Goal: Task Accomplishment & Management: Complete application form

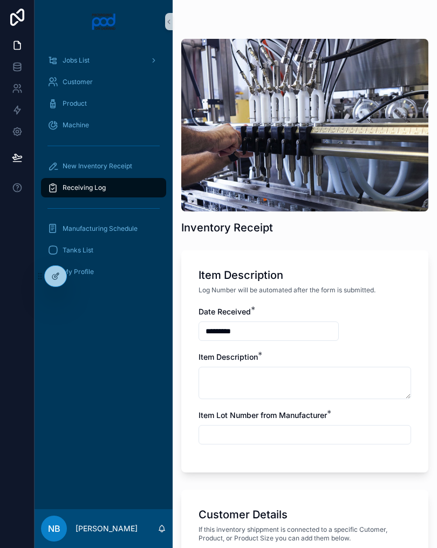
scroll to position [589, 0]
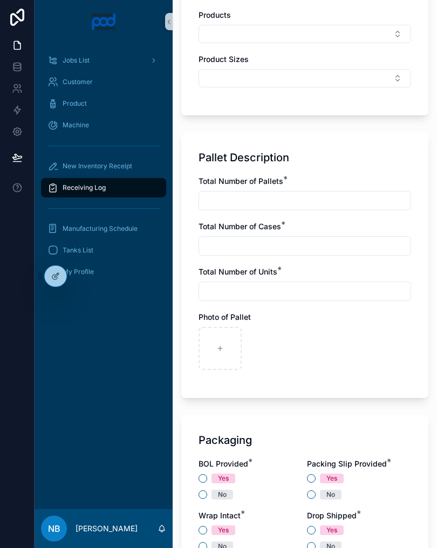
type input "**********"
click at [265, 350] on icon "scrollable content" at bounding box center [268, 349] width 8 height 8
type input "**********"
click at [317, 350] on icon "scrollable content" at bounding box center [315, 349] width 8 height 8
type input "**********"
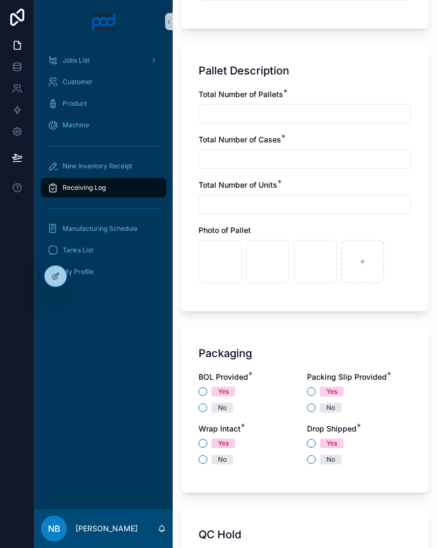
scroll to position [675, 0]
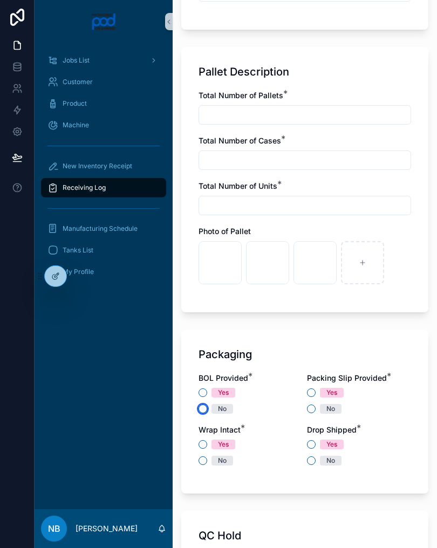
click at [207, 409] on button "No" at bounding box center [202, 408] width 9 height 9
click at [312, 411] on button "No" at bounding box center [311, 408] width 9 height 9
click at [308, 447] on button "Yes" at bounding box center [311, 444] width 9 height 9
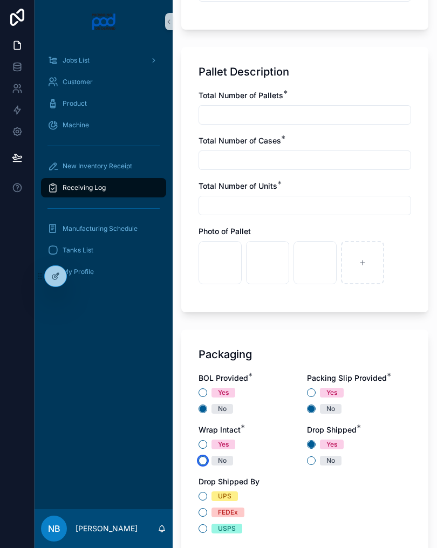
click at [201, 459] on button "No" at bounding box center [202, 460] width 9 height 9
click at [202, 496] on button "UPS" at bounding box center [202, 496] width 9 height 9
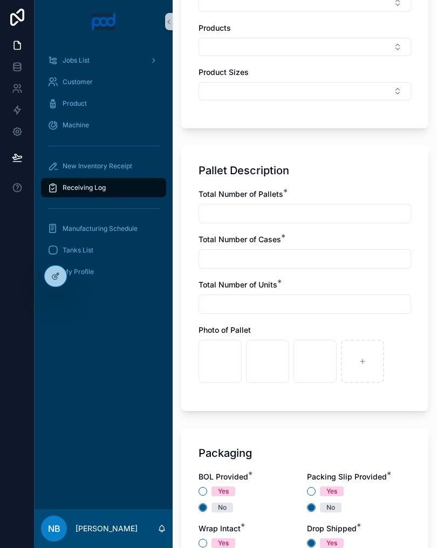
scroll to position [577, 0]
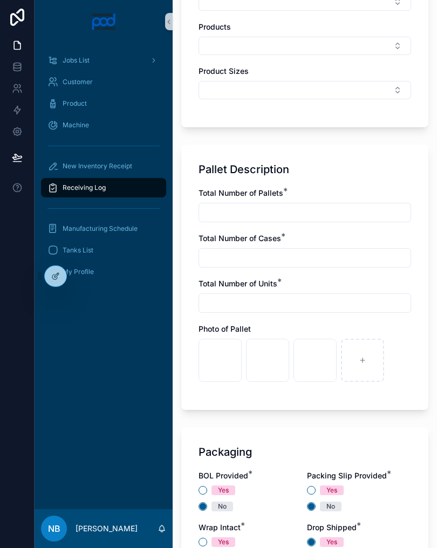
click at [321, 217] on input "scrollable content" at bounding box center [304, 212] width 211 height 15
type input "*"
click at [283, 247] on div "Total Number of Cases *" at bounding box center [304, 250] width 212 height 35
click at [282, 256] on input "scrollable content" at bounding box center [304, 257] width 211 height 15
type input "*"
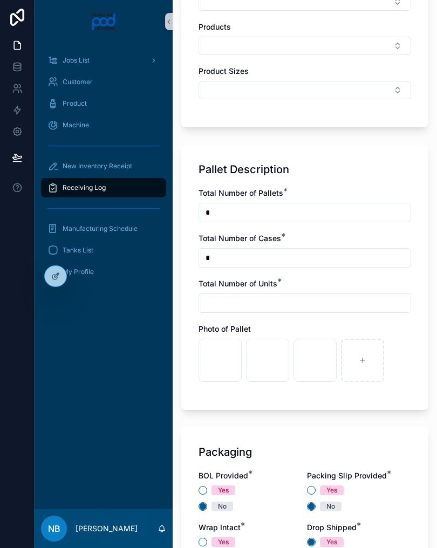
click at [252, 304] on input "scrollable content" at bounding box center [304, 302] width 211 height 15
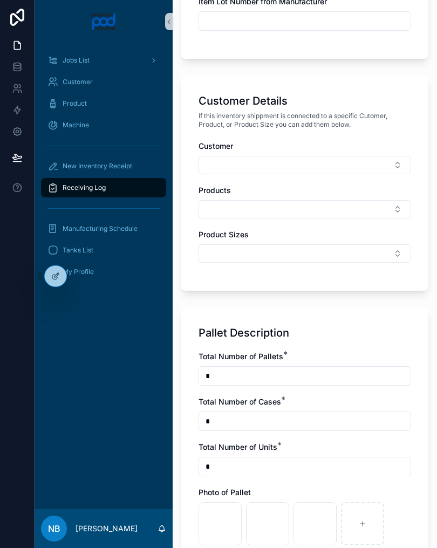
scroll to position [415, 0]
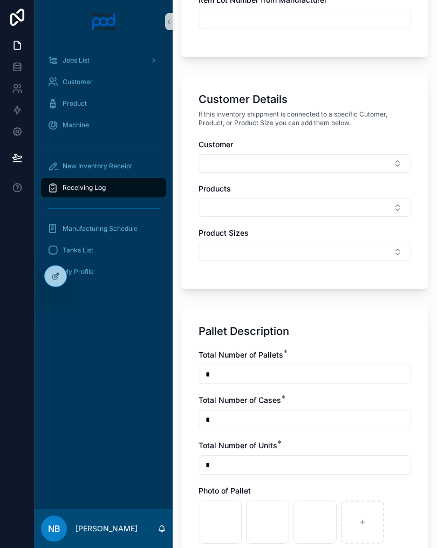
type input "*"
click at [386, 164] on button "Select Button" at bounding box center [304, 163] width 212 height 18
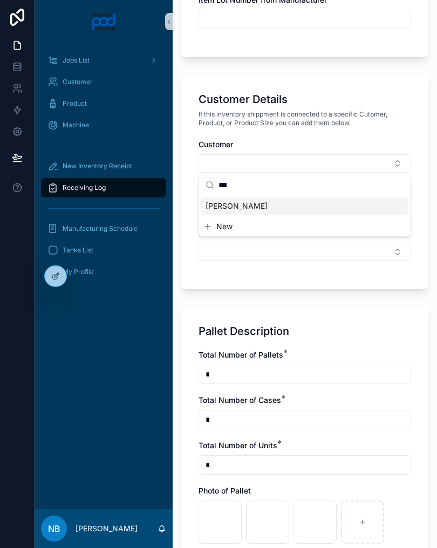
type input "***"
click at [267, 207] on div "PB - Philip B" at bounding box center [304, 205] width 207 height 17
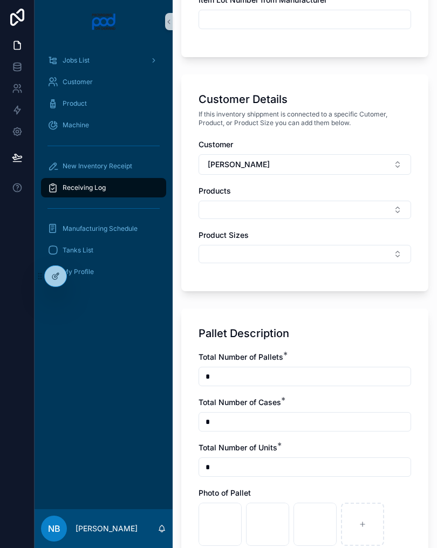
click at [267, 210] on button "Select Button" at bounding box center [304, 210] width 212 height 18
type input "*"
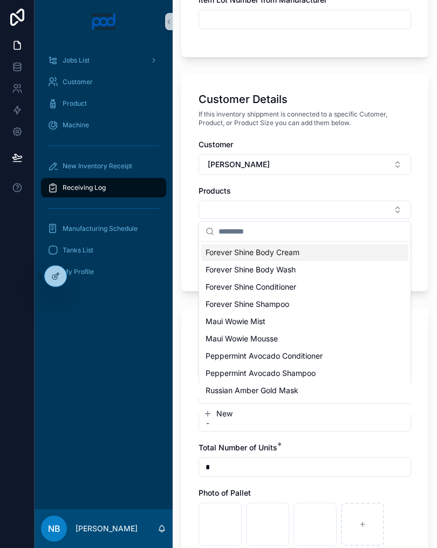
click at [278, 229] on input "scrollable content" at bounding box center [310, 231] width 185 height 19
click at [428, 227] on div "Customer Details If this inventory shippment is connected to a specific Cutomer…" at bounding box center [304, 182] width 247 height 217
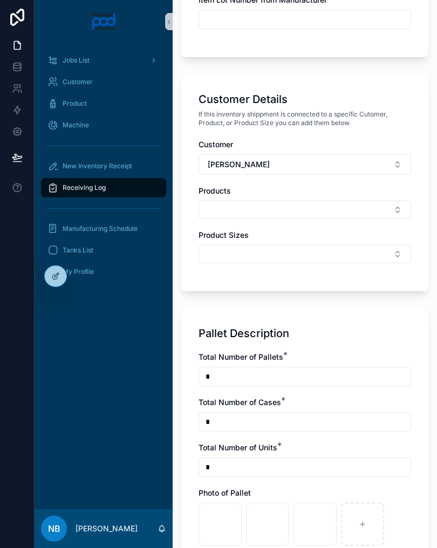
click at [315, 251] on button "Select Button" at bounding box center [304, 254] width 212 height 18
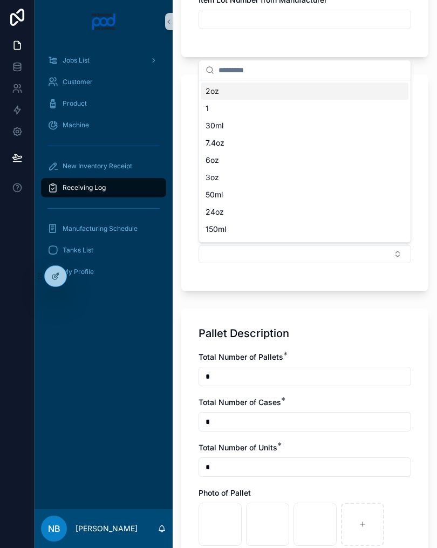
click at [198, 264] on div "Customer PB - Philip B Products Product Sizes" at bounding box center [304, 206] width 212 height 135
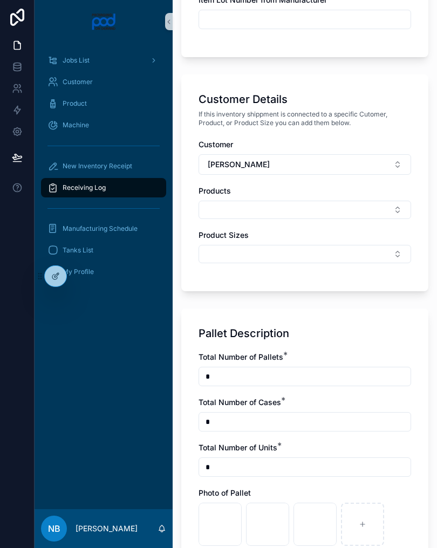
click at [265, 210] on button "Select Button" at bounding box center [304, 210] width 212 height 18
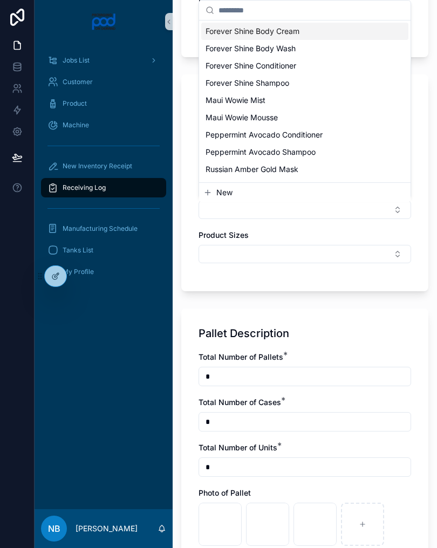
click at [243, 195] on button "New" at bounding box center [304, 192] width 203 height 11
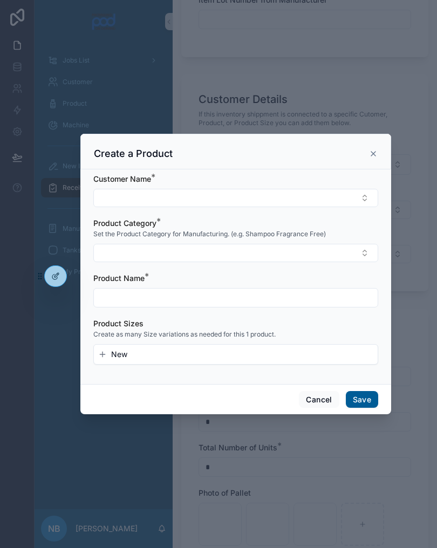
click at [249, 206] on button "Select Button" at bounding box center [235, 198] width 285 height 18
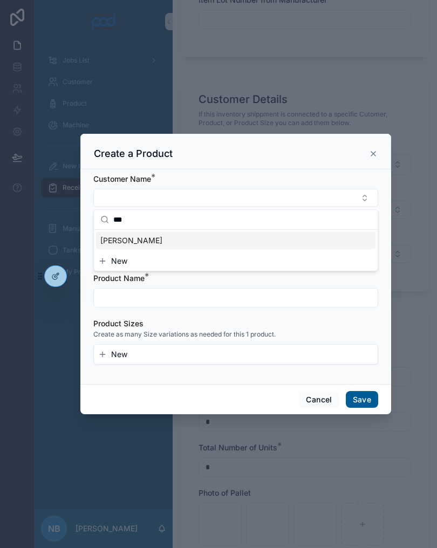
type input "***"
click at [191, 240] on div "PB - Philip B" at bounding box center [235, 240] width 279 height 17
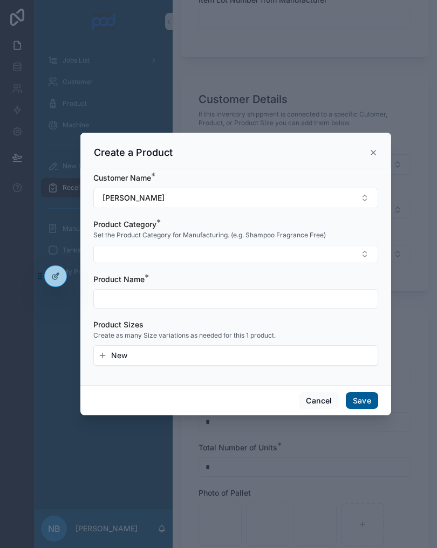
click at [177, 256] on button "Select Button" at bounding box center [235, 254] width 285 height 18
type input "**********"
click at [240, 353] on button "New" at bounding box center [235, 355] width 275 height 11
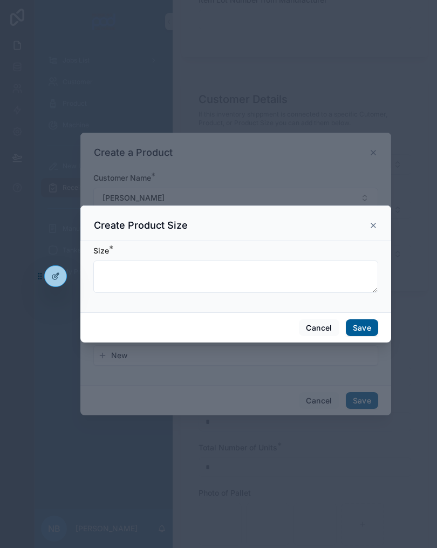
click at [317, 333] on button "Cancel" at bounding box center [319, 327] width 40 height 17
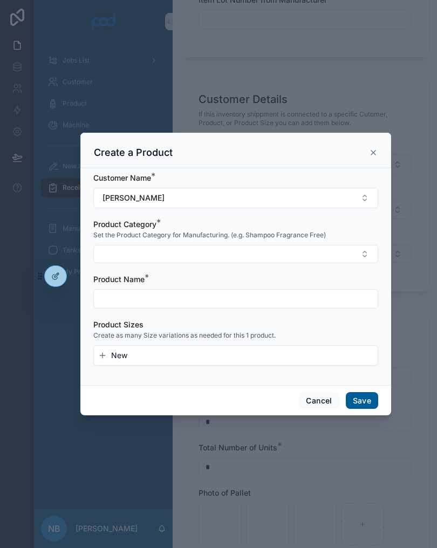
click at [211, 357] on button "New" at bounding box center [235, 355] width 275 height 11
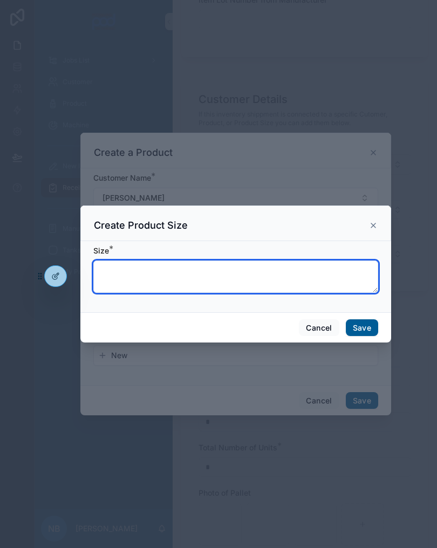
click at [186, 290] on textarea "scrollable content" at bounding box center [235, 276] width 285 height 32
type textarea "***"
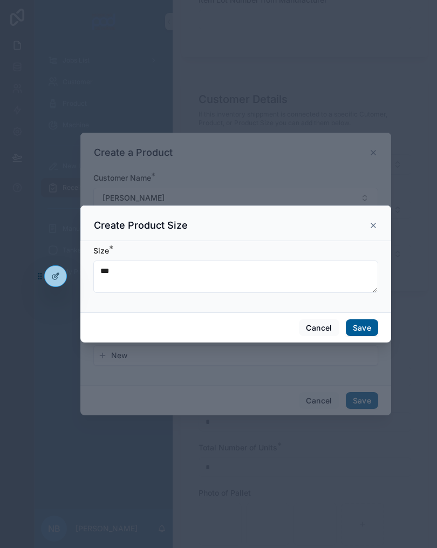
click at [362, 331] on button "Save" at bounding box center [362, 327] width 32 height 17
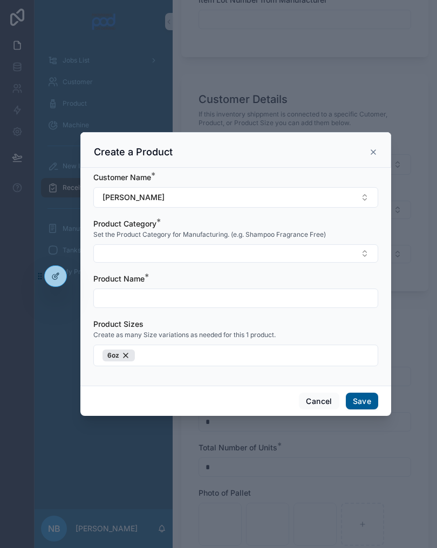
click at [195, 250] on button "Select Button" at bounding box center [235, 253] width 285 height 18
type input "**********"
click at [159, 299] on button "New" at bounding box center [235, 295] width 275 height 11
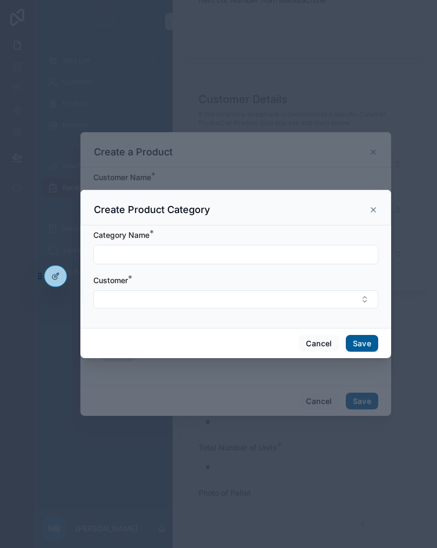
click at [197, 253] on input "scrollable content" at bounding box center [236, 254] width 284 height 15
type input "*"
type input "**********"
click at [211, 295] on button "Select Button" at bounding box center [235, 299] width 285 height 18
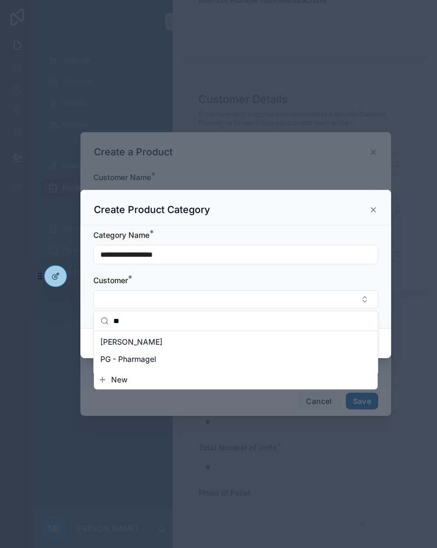
type input "**"
click at [167, 340] on div "PB - Philip B" at bounding box center [235, 341] width 279 height 17
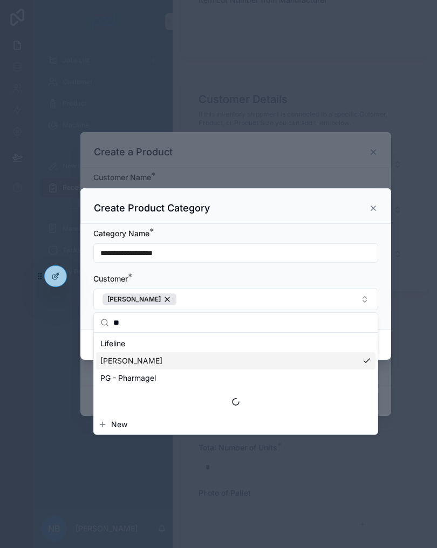
click at [408, 300] on div "scrollable content" at bounding box center [218, 274] width 437 height 548
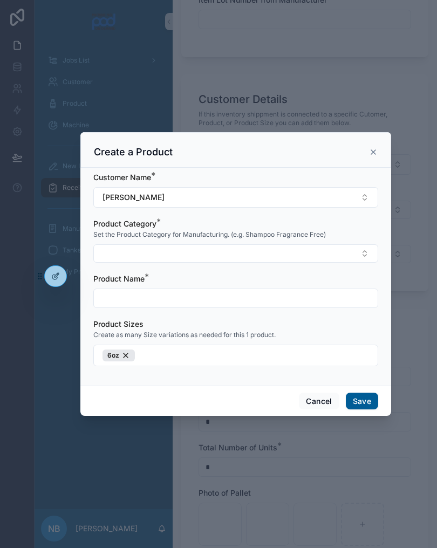
click at [256, 303] on input "scrollable content" at bounding box center [236, 298] width 284 height 15
type input "**********"
click at [300, 228] on div "Product Category *" at bounding box center [235, 223] width 285 height 11
click at [362, 398] on button "Save" at bounding box center [362, 401] width 32 height 17
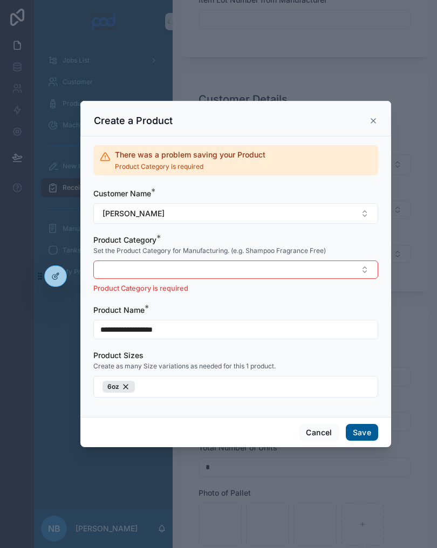
click at [252, 274] on button "Select Button" at bounding box center [235, 269] width 285 height 18
click at [209, 314] on button "New" at bounding box center [235, 311] width 275 height 11
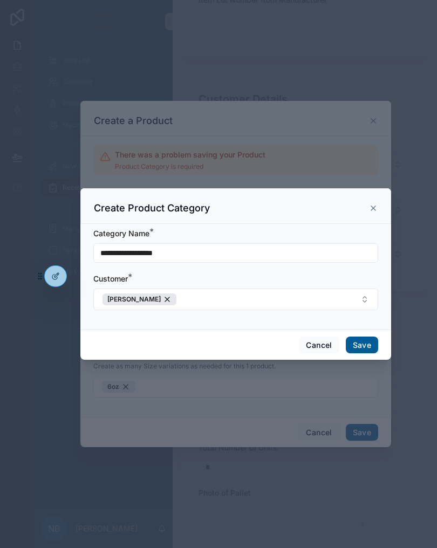
click at [363, 345] on button "Save" at bounding box center [362, 344] width 32 height 17
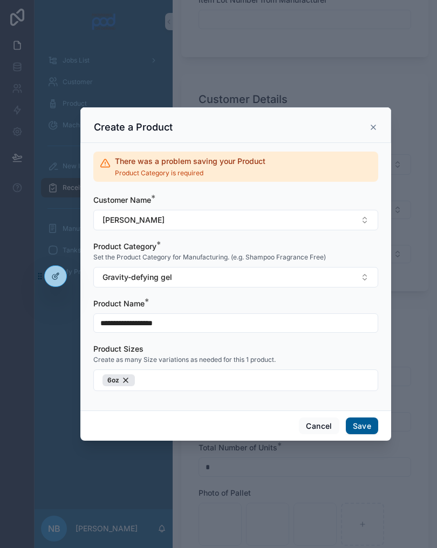
click at [366, 427] on button "Save" at bounding box center [362, 425] width 32 height 17
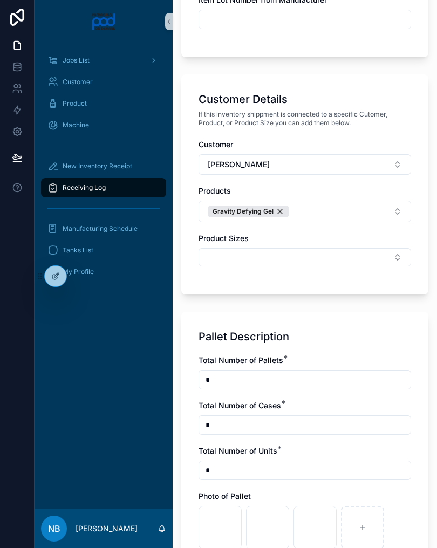
click at [340, 256] on button "Select Button" at bounding box center [304, 257] width 212 height 18
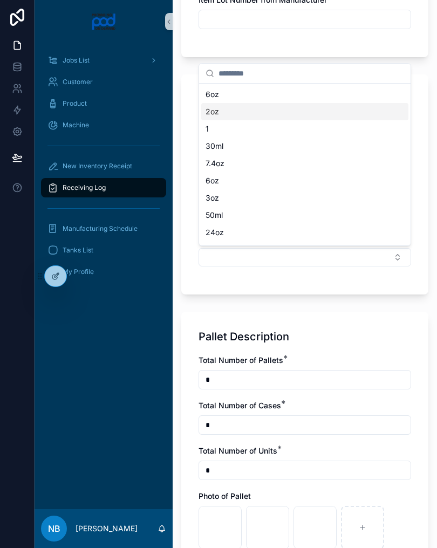
click at [229, 92] on div "6oz" at bounding box center [304, 94] width 207 height 17
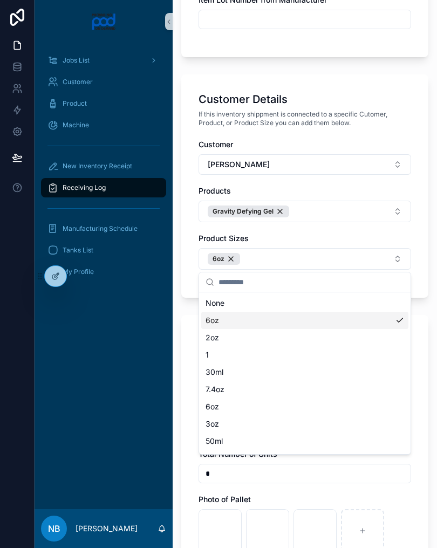
click at [307, 87] on div "Customer Details If this inventory shippment is connected to a specific Cutomer…" at bounding box center [304, 185] width 247 height 223
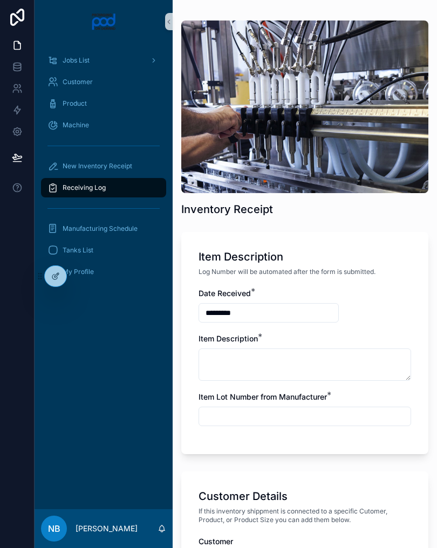
scroll to position [14, 0]
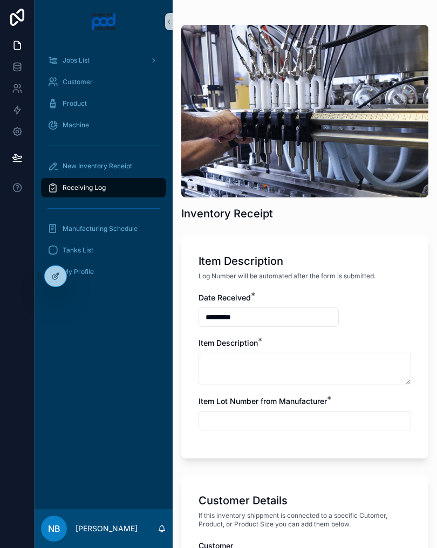
click at [324, 427] on input "scrollable content" at bounding box center [304, 420] width 211 height 15
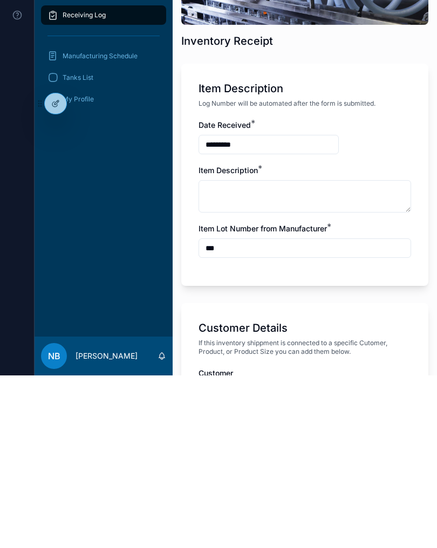
type input "***"
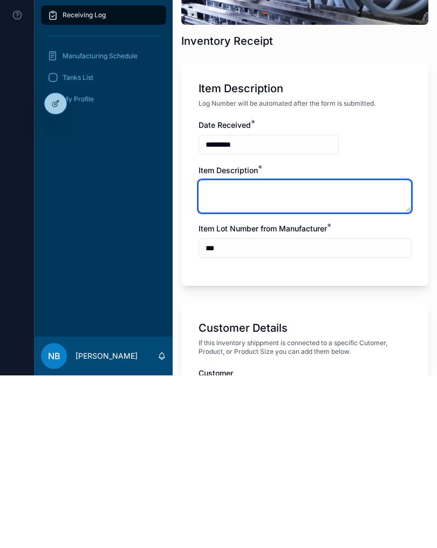
click at [269, 353] on textarea "scrollable content" at bounding box center [304, 369] width 212 height 32
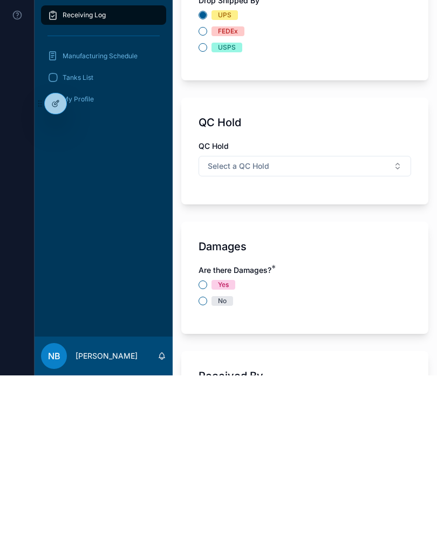
scroll to position [995, 0]
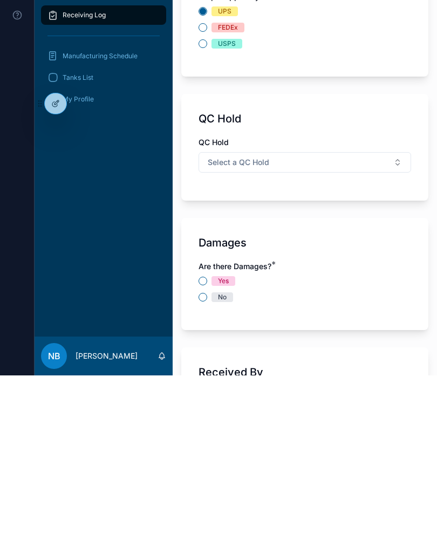
type textarea "**********"
click at [200, 465] on div "No" at bounding box center [304, 470] width 212 height 10
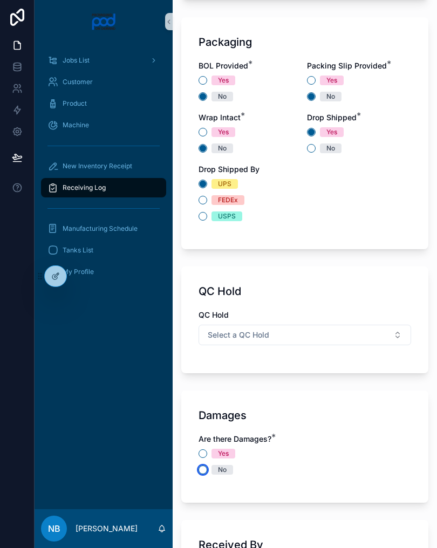
click at [207, 469] on button "No" at bounding box center [202, 469] width 9 height 9
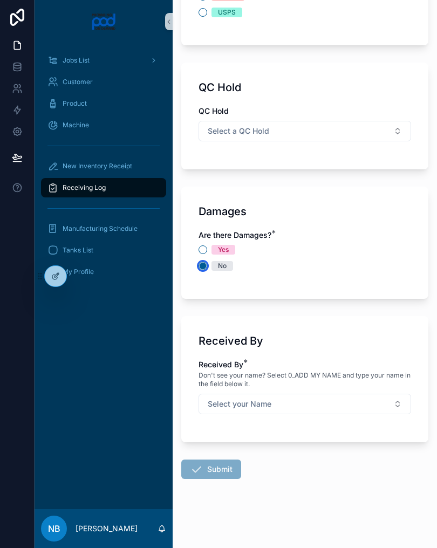
scroll to position [1199, 0]
click at [311, 403] on button "Select your Name" at bounding box center [304, 404] width 212 height 20
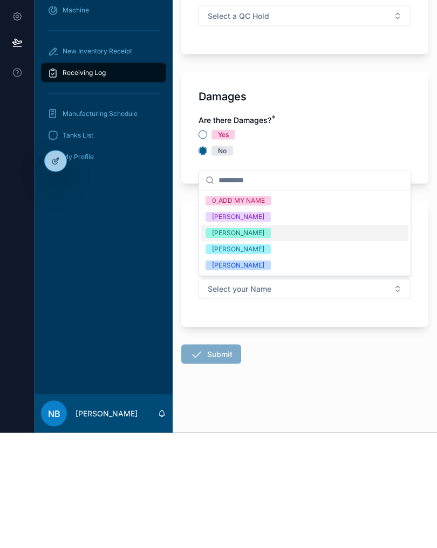
click at [269, 376] on span "Fredrick Saniford" at bounding box center [237, 381] width 65 height 10
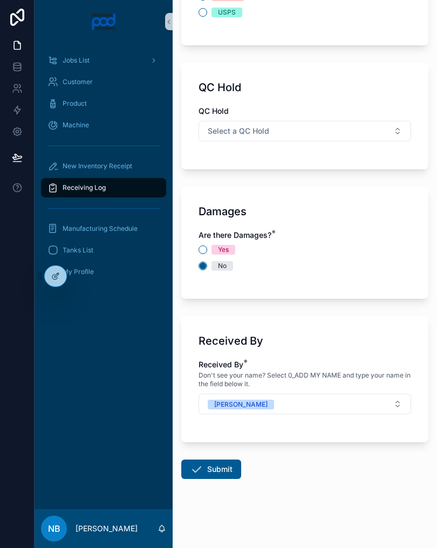
click at [224, 477] on button "Submit" at bounding box center [211, 468] width 60 height 19
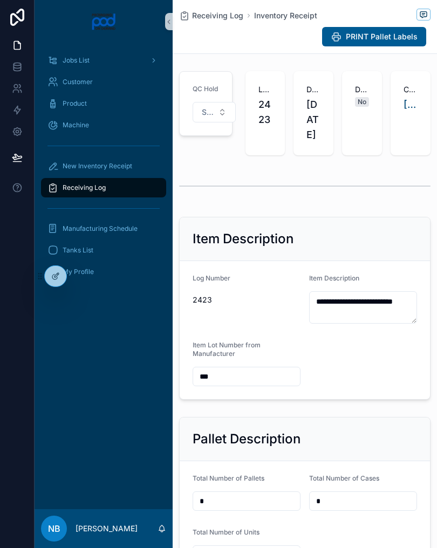
click at [128, 166] on span "New Inventory Receipt" at bounding box center [98, 166] width 70 height 9
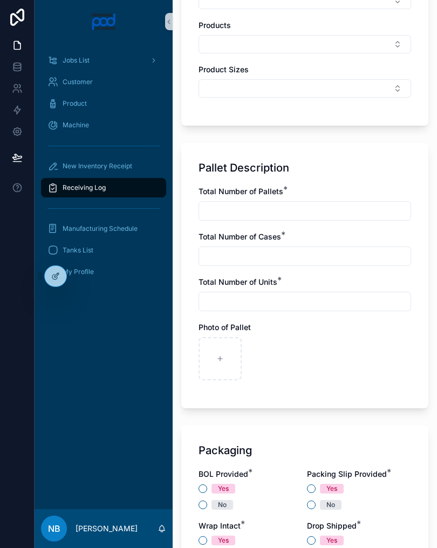
scroll to position [575, 0]
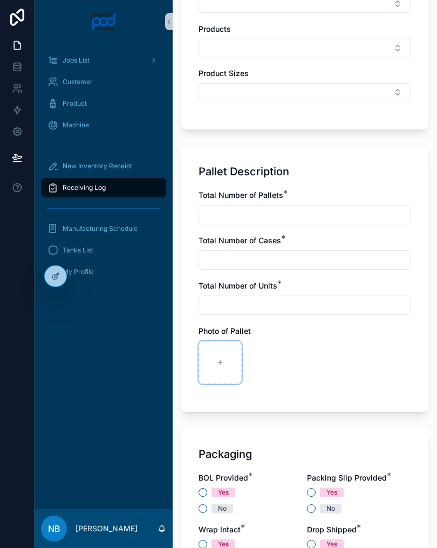
click at [232, 360] on div "scrollable content" at bounding box center [219, 362] width 43 height 43
type input "**********"
click at [262, 361] on div "scrollable content" at bounding box center [267, 362] width 43 height 43
type input "**********"
click at [342, 213] on input "scrollable content" at bounding box center [304, 214] width 211 height 15
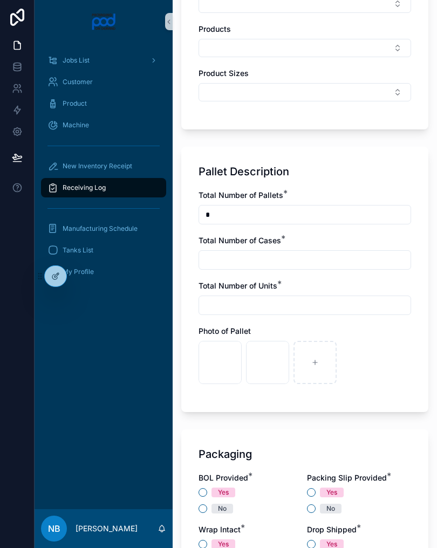
type input "*"
click at [353, 258] on input "scrollable content" at bounding box center [304, 259] width 211 height 15
type input "*"
click at [338, 302] on input "scrollable content" at bounding box center [304, 305] width 211 height 15
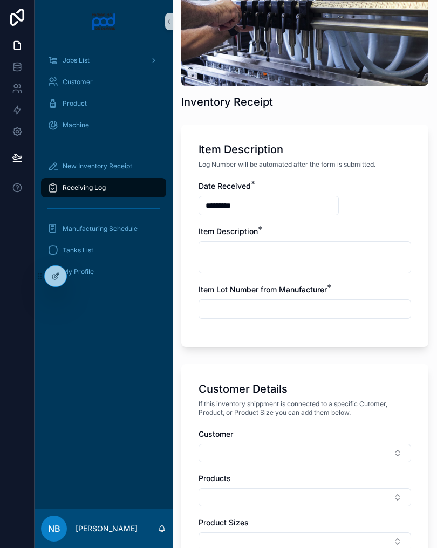
scroll to position [119, 0]
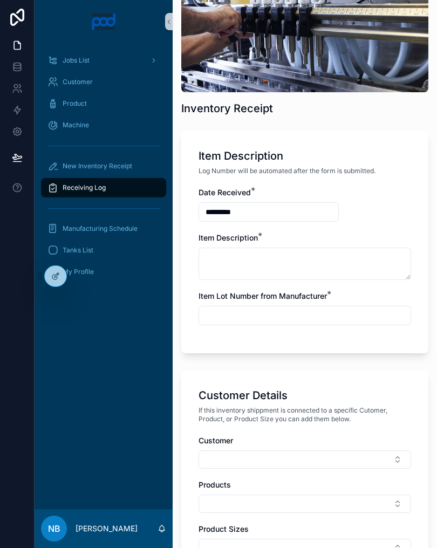
type input "*"
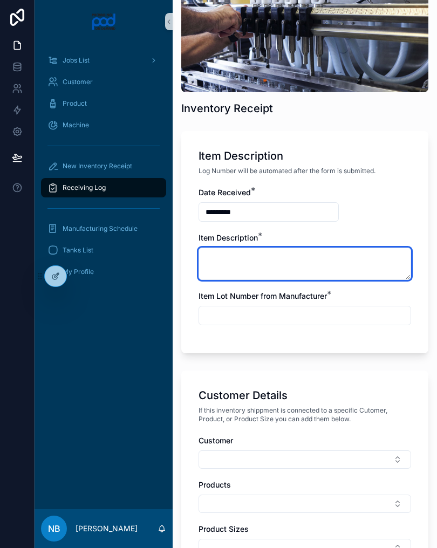
click at [353, 256] on textarea "scrollable content" at bounding box center [304, 263] width 212 height 32
type textarea "**********"
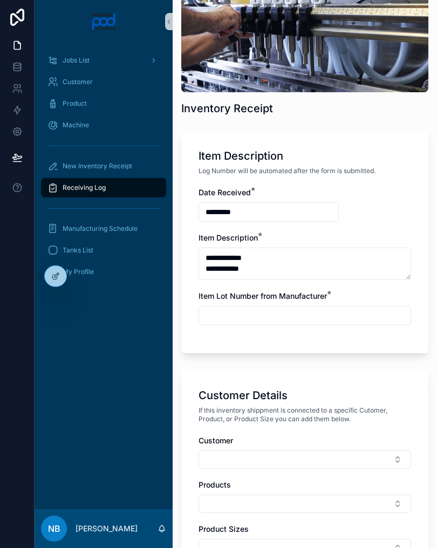
click at [329, 321] on input "scrollable content" at bounding box center [304, 315] width 211 height 15
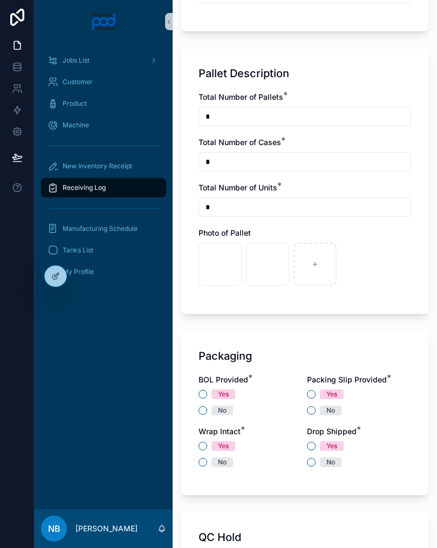
scroll to position [676, 0]
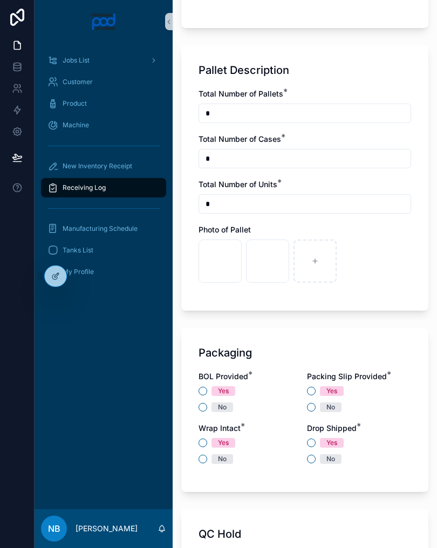
type input "***"
click at [314, 263] on icon "scrollable content" at bounding box center [315, 261] width 8 height 8
type input "**********"
click at [360, 255] on div "scrollable content" at bounding box center [362, 260] width 43 height 43
type input "**********"
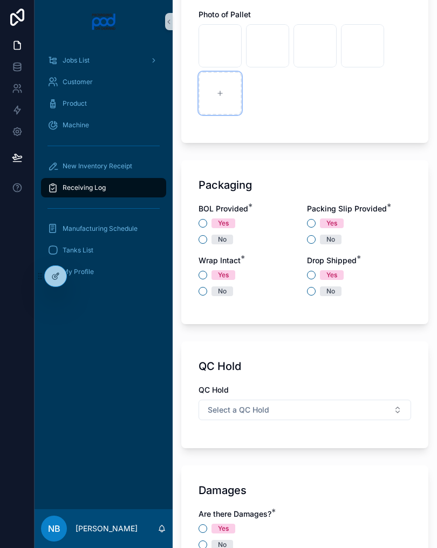
scroll to position [890, 0]
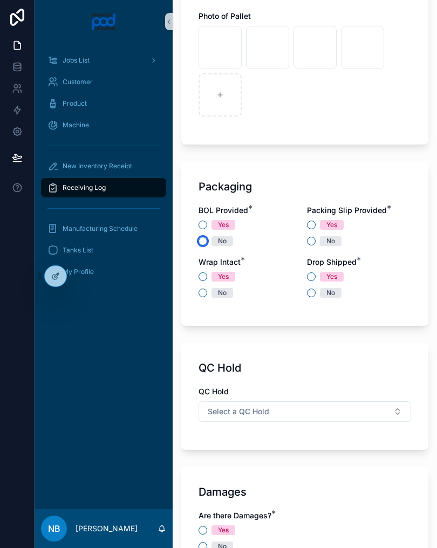
click at [207, 239] on button "No" at bounding box center [202, 241] width 9 height 9
click at [301, 235] on div "Yes No" at bounding box center [250, 233] width 104 height 26
click at [199, 290] on button "No" at bounding box center [202, 292] width 9 height 9
click at [312, 295] on button "No" at bounding box center [311, 292] width 9 height 9
click at [311, 244] on button "No" at bounding box center [311, 241] width 9 height 9
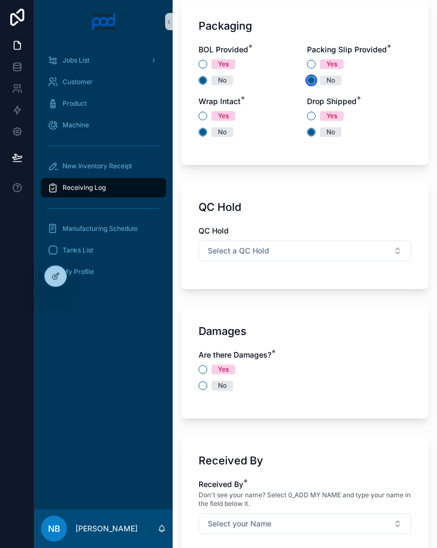
scroll to position [1050, 0]
click at [199, 389] on button "No" at bounding box center [202, 386] width 9 height 9
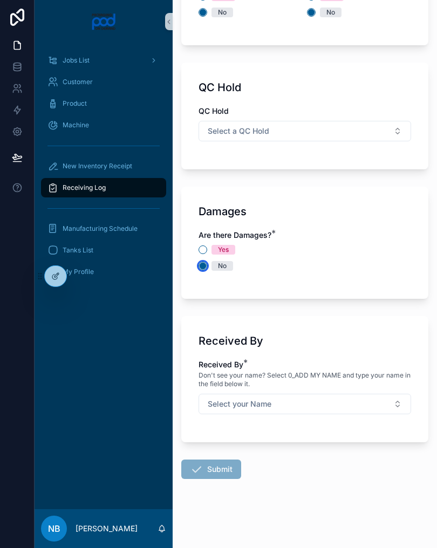
scroll to position [1170, 0]
click at [325, 403] on button "Select your Name" at bounding box center [304, 404] width 212 height 20
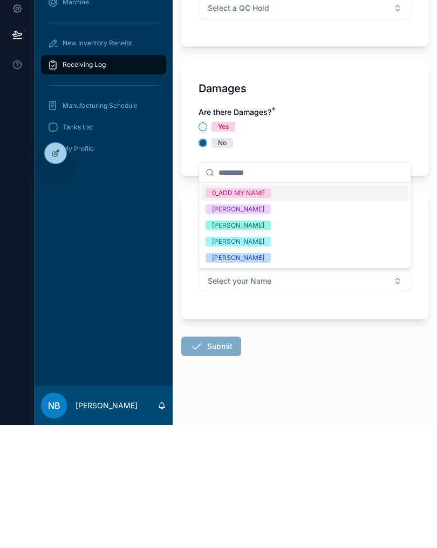
click at [260, 376] on div "Fredrick Saniford" at bounding box center [238, 381] width 52 height 10
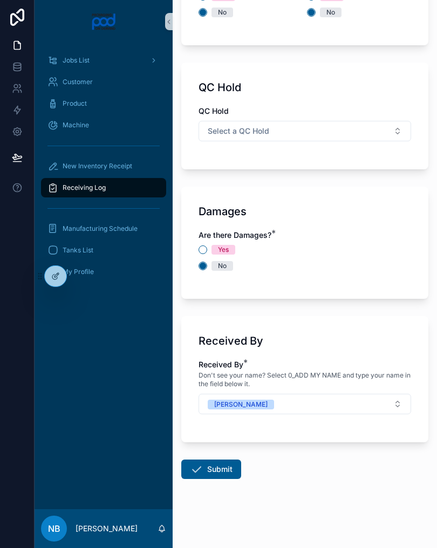
click at [223, 465] on button "Submit" at bounding box center [211, 468] width 60 height 19
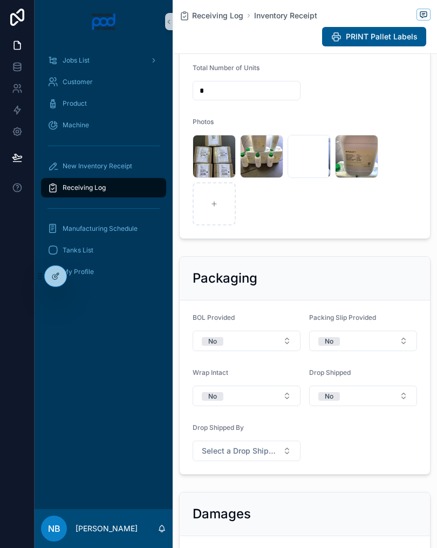
scroll to position [463, 0]
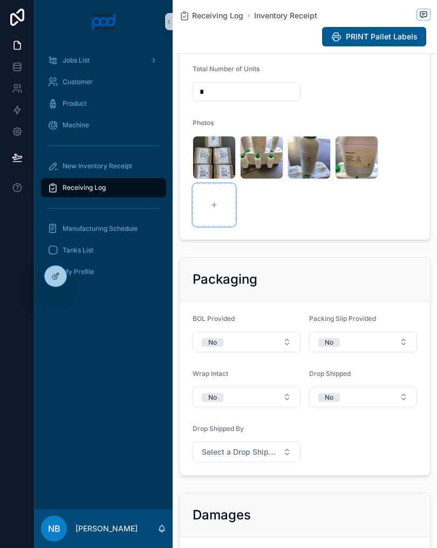
click at [209, 223] on div "scrollable content" at bounding box center [213, 204] width 43 height 43
type input "**********"
click at [263, 209] on icon "scrollable content" at bounding box center [262, 205] width 8 height 8
type input "**********"
click at [307, 209] on icon "scrollable content" at bounding box center [309, 205] width 8 height 8
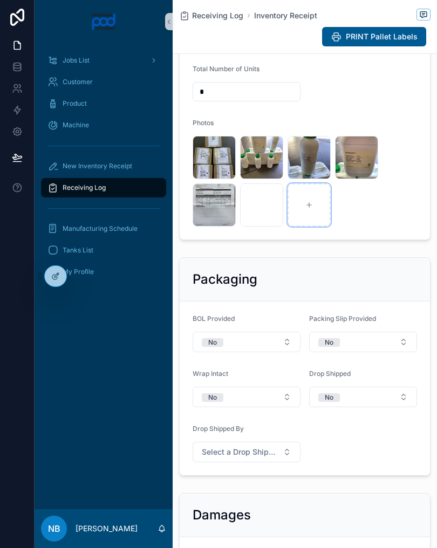
type input "**********"
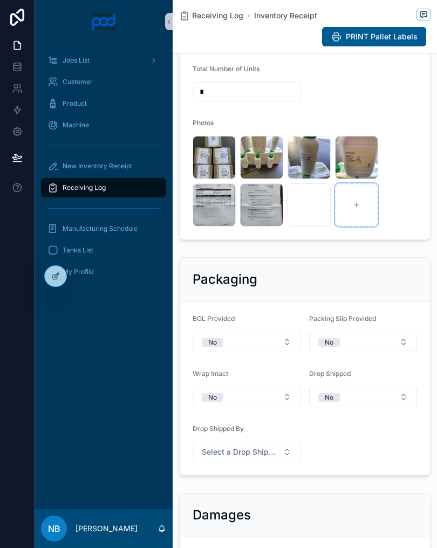
click at [359, 209] on icon "scrollable content" at bounding box center [357, 205] width 8 height 8
type input "**********"
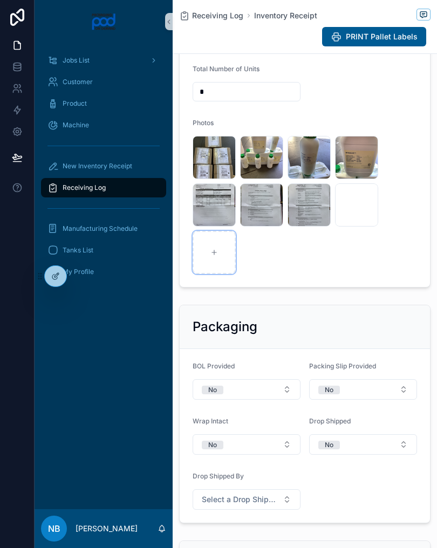
click at [207, 267] on div "scrollable content" at bounding box center [213, 252] width 43 height 43
type input "**********"
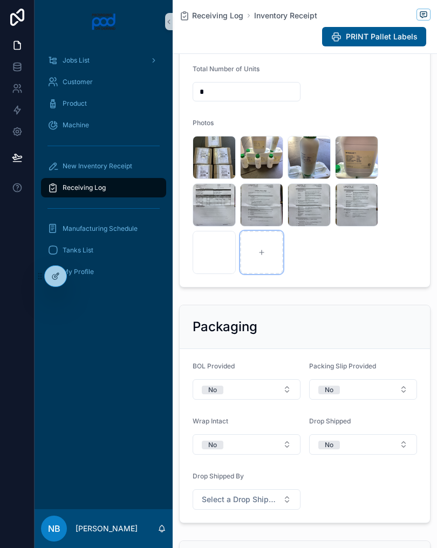
click at [278, 274] on div "scrollable content" at bounding box center [261, 252] width 43 height 43
type input "**********"
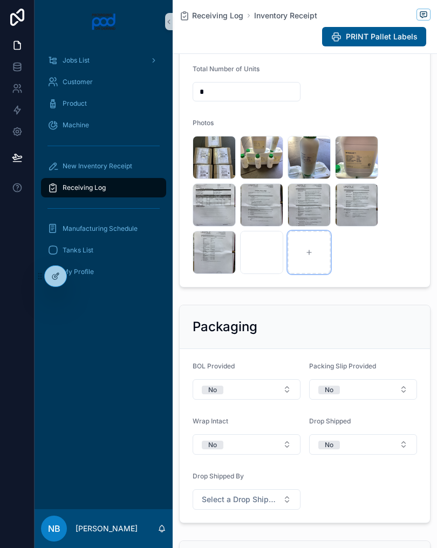
click at [311, 256] on icon "scrollable content" at bounding box center [309, 253] width 8 height 8
type input "**********"
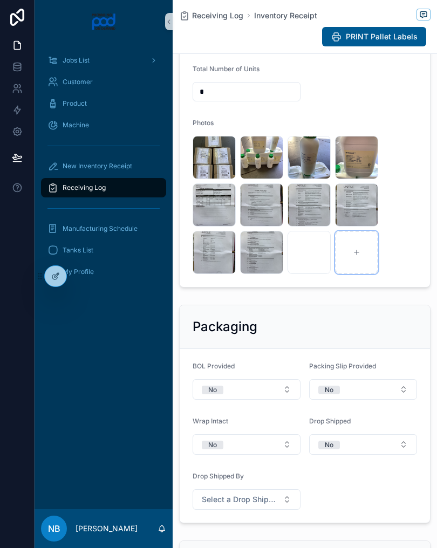
click at [349, 263] on div "scrollable content" at bounding box center [356, 252] width 43 height 43
type input "**********"
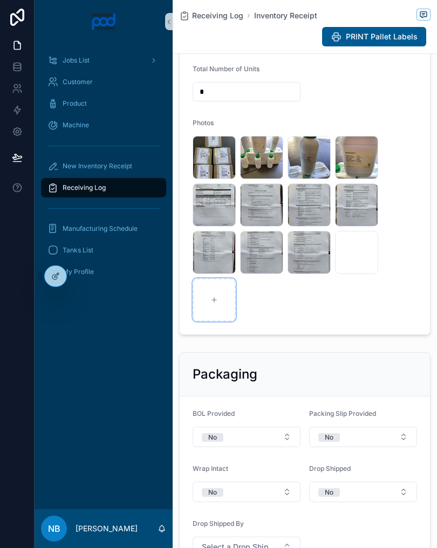
click at [214, 300] on icon "scrollable content" at bounding box center [214, 300] width 4 height 0
type input "**********"
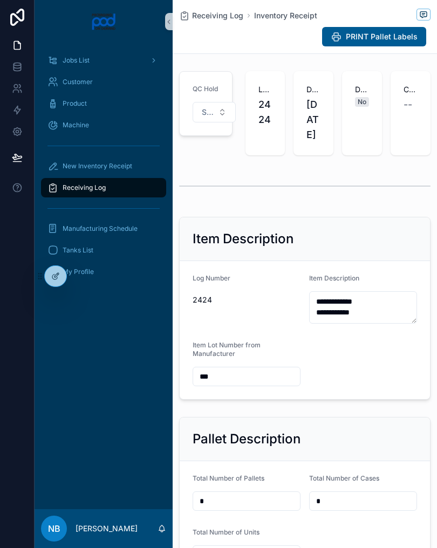
scroll to position [0, 0]
click at [76, 162] on span "New Inventory Receipt" at bounding box center [98, 166] width 70 height 9
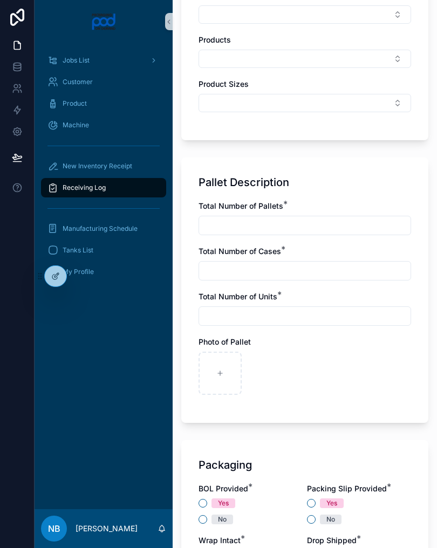
scroll to position [572, 0]
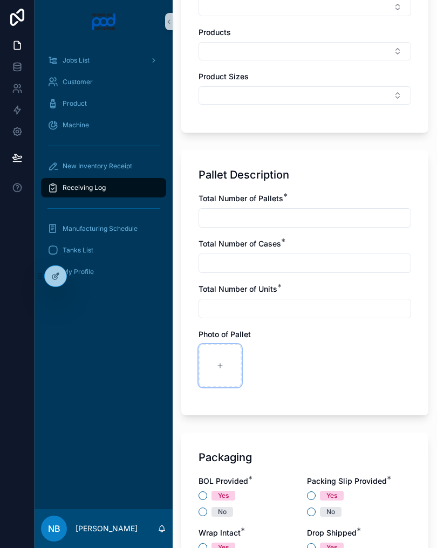
click at [222, 362] on icon "scrollable content" at bounding box center [220, 366] width 8 height 8
type input "**********"
click at [271, 363] on icon "scrollable content" at bounding box center [268, 366] width 8 height 8
type input "**********"
click at [317, 366] on icon "scrollable content" at bounding box center [315, 366] width 4 height 0
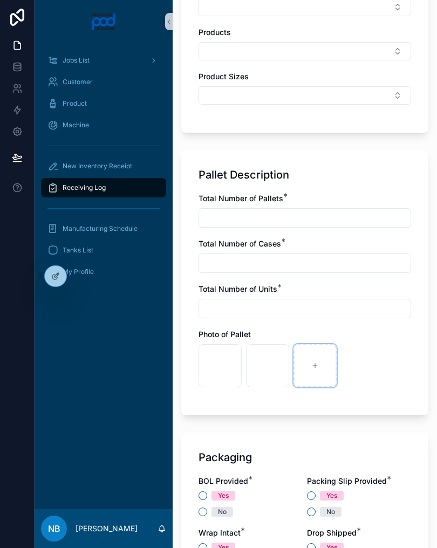
type input "**********"
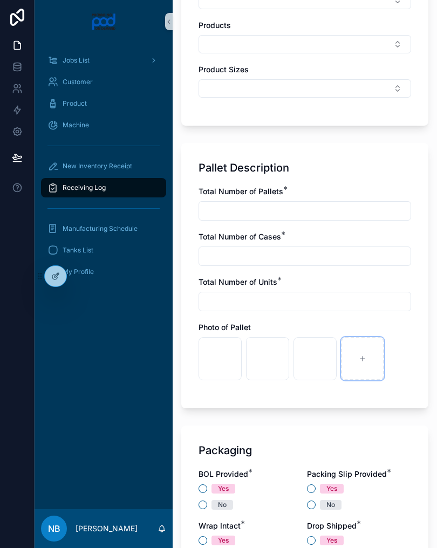
scroll to position [571, 0]
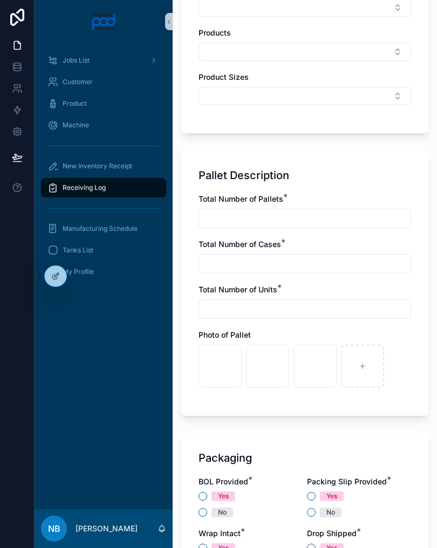
click at [360, 217] on input "scrollable content" at bounding box center [304, 218] width 211 height 15
type input "*"
click at [300, 265] on input "scrollable content" at bounding box center [304, 263] width 211 height 15
type input "*"
click at [273, 306] on input "scrollable content" at bounding box center [304, 308] width 211 height 15
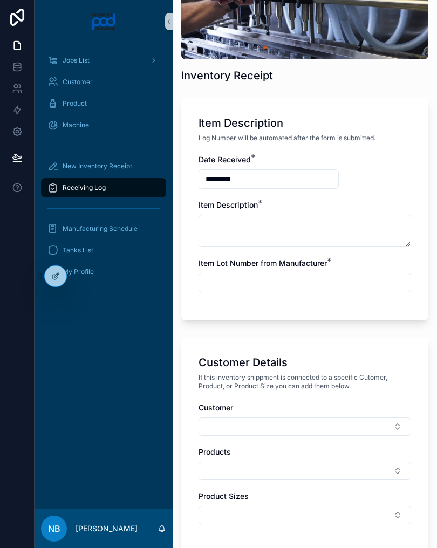
scroll to position [149, 0]
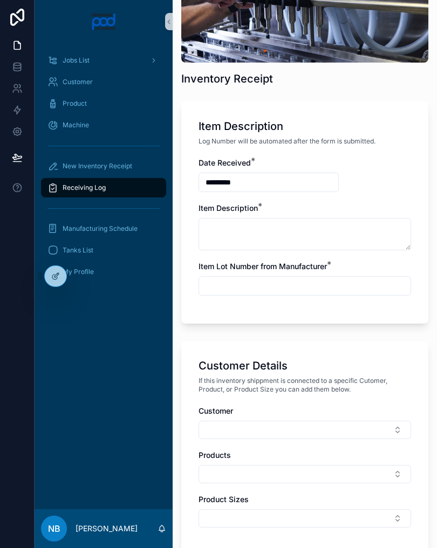
type input "*"
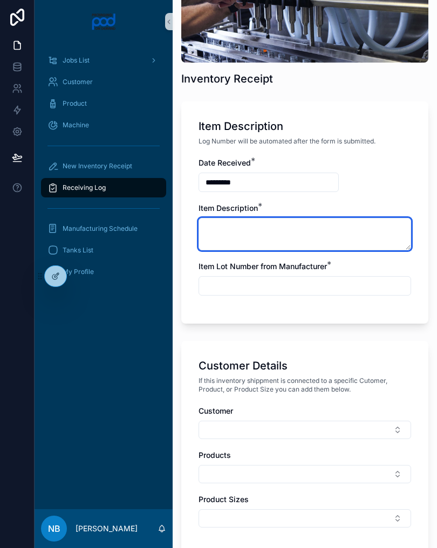
click at [321, 235] on textarea "scrollable content" at bounding box center [304, 234] width 212 height 32
type textarea "**********"
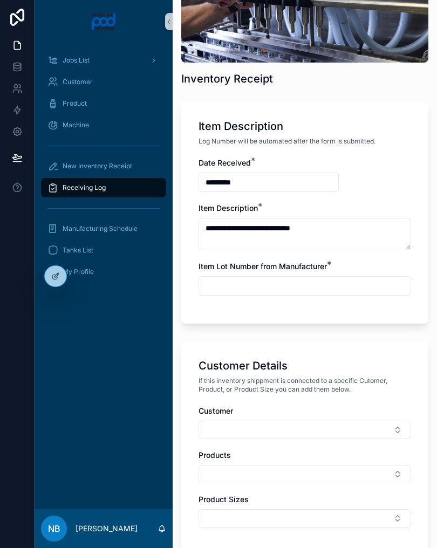
click at [313, 300] on div "**********" at bounding box center [304, 231] width 212 height 149
click at [320, 281] on input "scrollable content" at bounding box center [304, 285] width 211 height 15
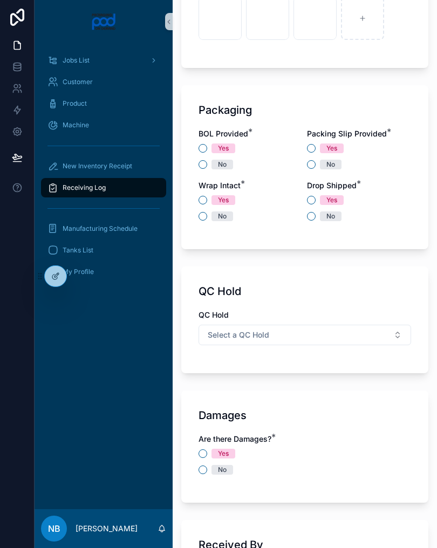
scroll to position [907, 0]
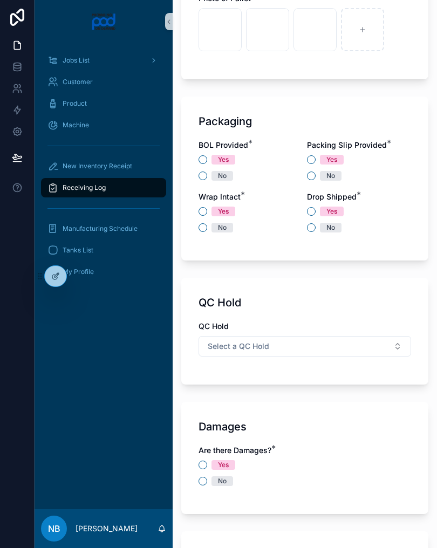
type input "***"
click at [195, 178] on div "Packaging BOL Provided * Yes No Packing Slip Provided * Yes No Wrap Intact * Ye…" at bounding box center [304, 179] width 247 height 164
click at [313, 162] on button "Yes" at bounding box center [311, 159] width 9 height 9
click at [201, 177] on button "No" at bounding box center [202, 175] width 9 height 9
click at [307, 211] on button "Yes" at bounding box center [311, 211] width 9 height 9
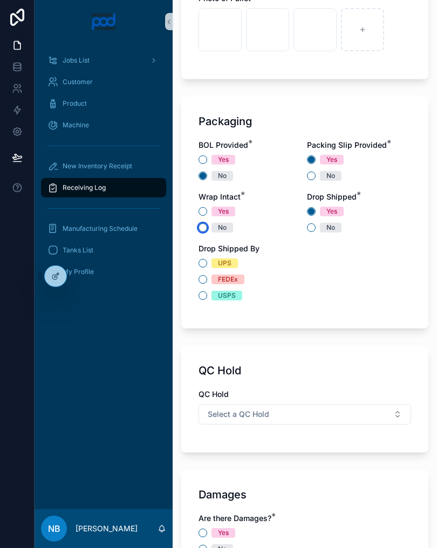
click at [202, 231] on button "No" at bounding box center [202, 227] width 9 height 9
click at [198, 265] on div "UPS" at bounding box center [304, 263] width 212 height 10
click at [202, 260] on button "UPS" at bounding box center [202, 263] width 9 height 9
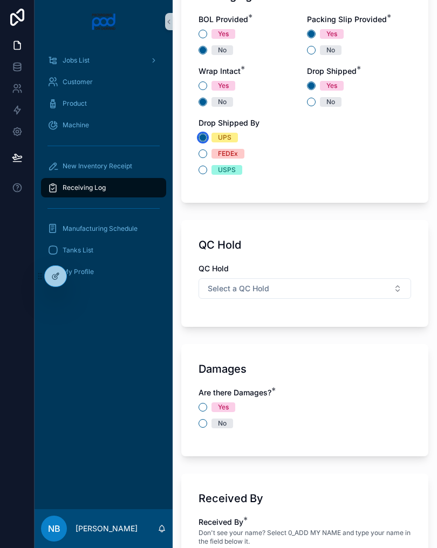
scroll to position [1081, 0]
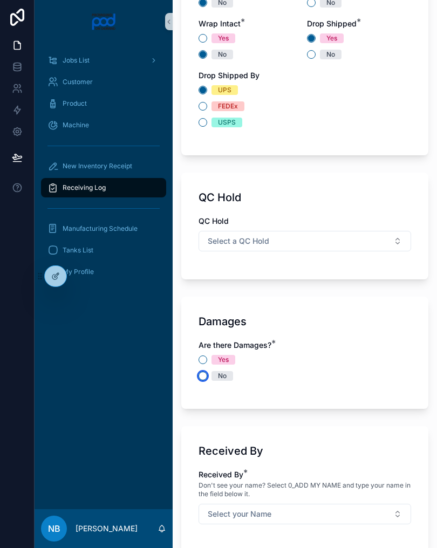
click at [199, 376] on button "No" at bounding box center [202, 375] width 9 height 9
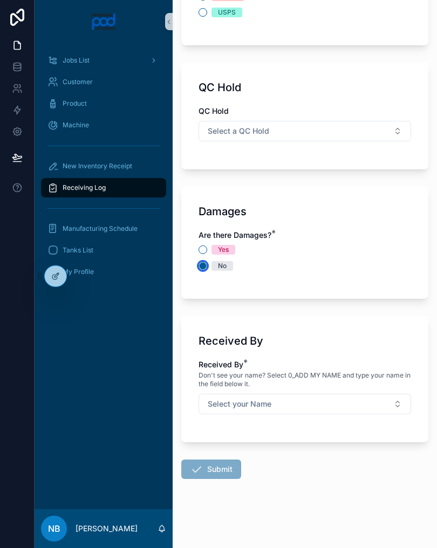
scroll to position [1191, 0]
click at [307, 408] on button "Select your Name" at bounding box center [304, 404] width 212 height 20
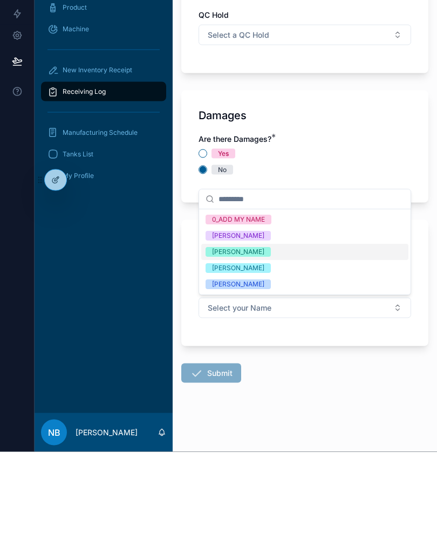
click at [272, 373] on div "Fredrick Saniford" at bounding box center [304, 381] width 207 height 16
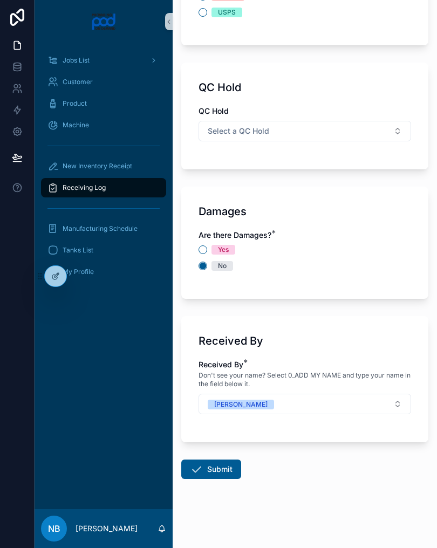
click at [225, 470] on button "Submit" at bounding box center [211, 468] width 60 height 19
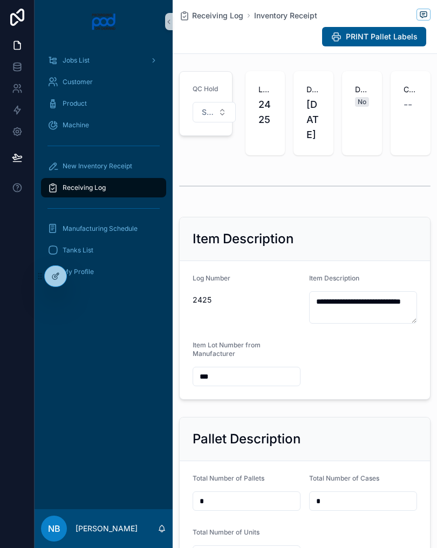
click at [73, 163] on span "New Inventory Receipt" at bounding box center [98, 166] width 70 height 9
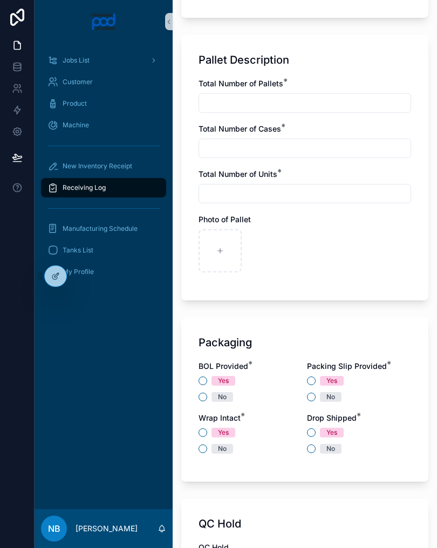
scroll to position [680, 0]
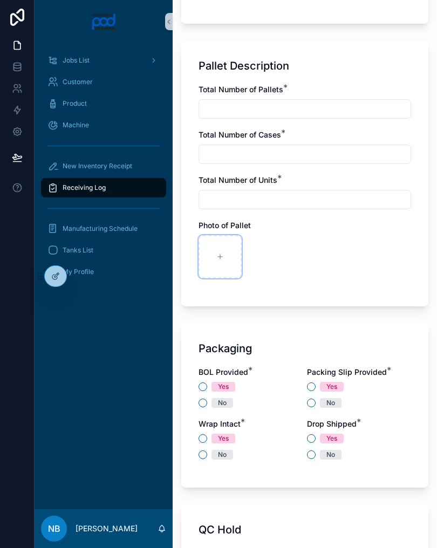
click at [217, 257] on icon "scrollable content" at bounding box center [220, 257] width 8 height 8
type input "**********"
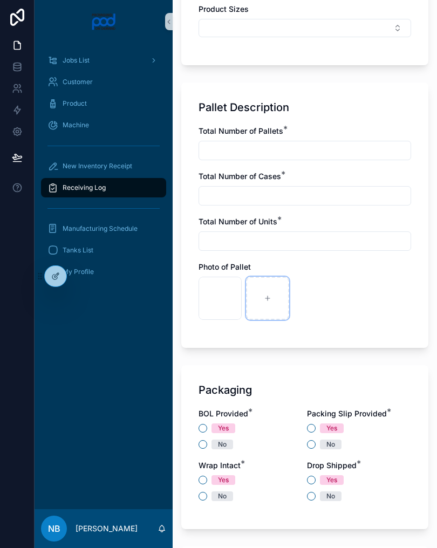
scroll to position [646, 0]
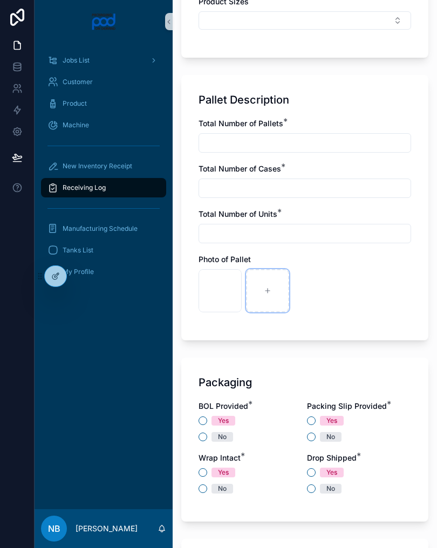
click at [270, 289] on icon "scrollable content" at bounding box center [268, 291] width 8 height 8
type input "**********"
click at [312, 287] on icon "scrollable content" at bounding box center [315, 291] width 8 height 8
type input "**********"
click at [359, 292] on icon "scrollable content" at bounding box center [363, 291] width 8 height 8
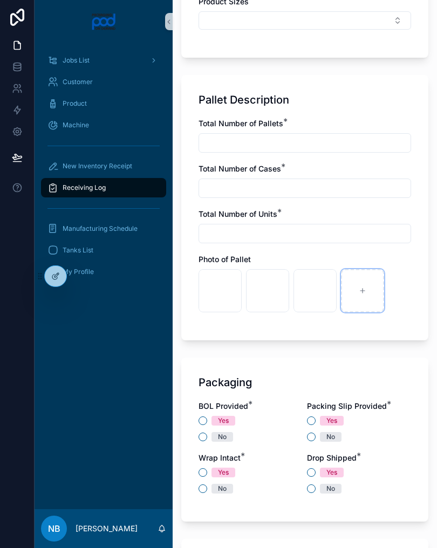
type input "**********"
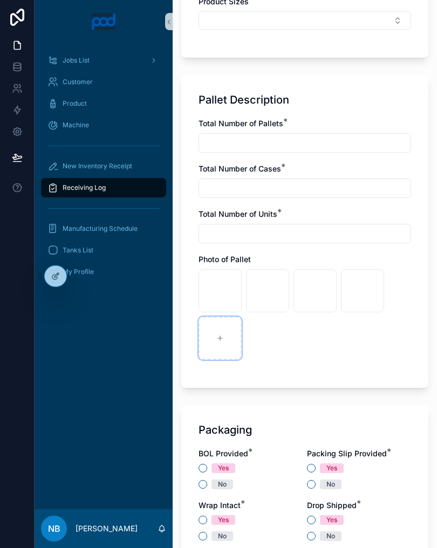
click at [227, 341] on div "scrollable content" at bounding box center [219, 338] width 43 height 43
type input "**********"
click at [268, 340] on icon "scrollable content" at bounding box center [268, 338] width 8 height 8
type input "**********"
click at [313, 341] on icon "scrollable content" at bounding box center [315, 338] width 8 height 8
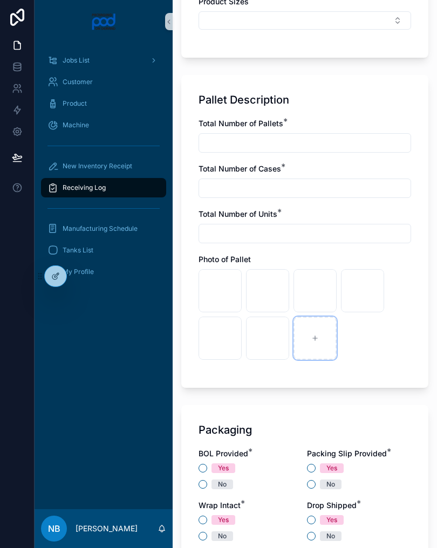
type input "**********"
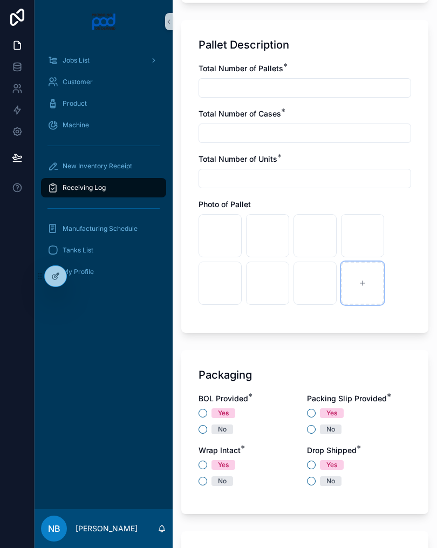
scroll to position [703, 0]
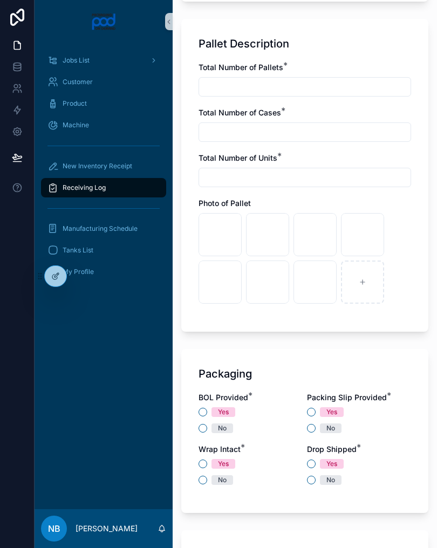
click at [193, 426] on div "Packaging BOL Provided * Yes No Packing Slip Provided * Yes No Wrap Intact * Ye…" at bounding box center [304, 431] width 247 height 164
click at [307, 409] on button "Yes" at bounding box center [311, 412] width 9 height 9
click at [200, 431] on button "No" at bounding box center [202, 428] width 9 height 9
click at [195, 477] on div "Packaging BOL Provided * Yes No Packing Slip Provided * Yes No Wrap Intact * Ye…" at bounding box center [304, 431] width 247 height 164
click at [301, 460] on div "Yes" at bounding box center [250, 464] width 104 height 10
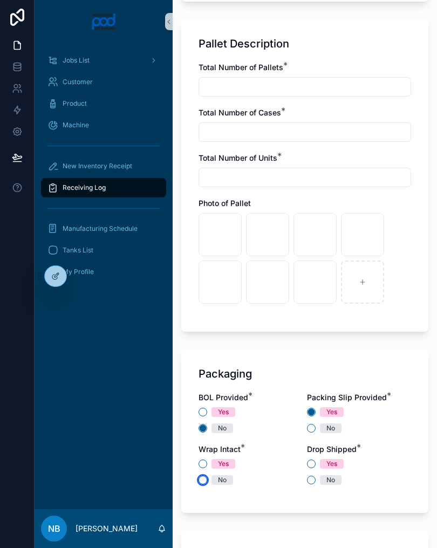
click at [203, 480] on button "No" at bounding box center [202, 480] width 9 height 9
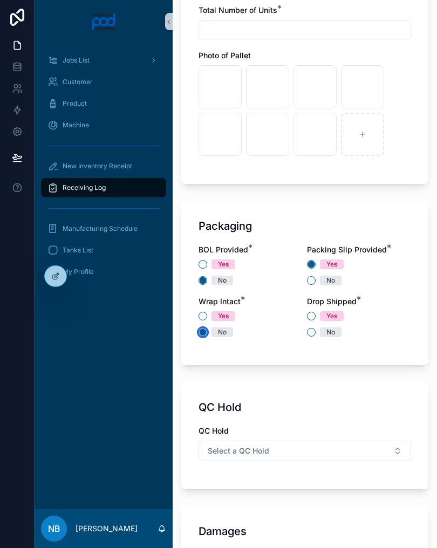
scroll to position [882, 0]
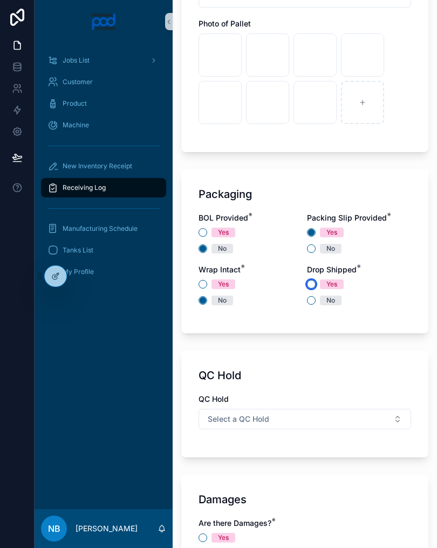
click at [313, 286] on button "Yes" at bounding box center [311, 284] width 9 height 9
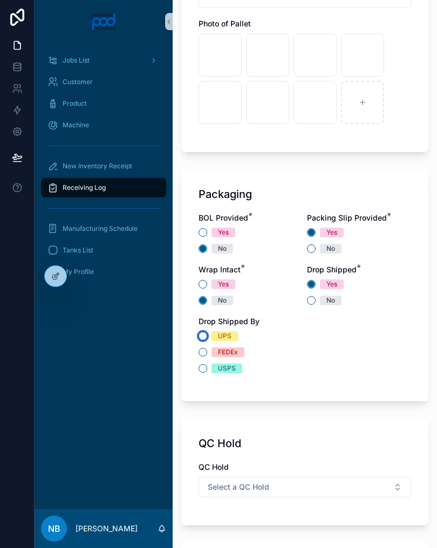
click at [203, 332] on button "UPS" at bounding box center [202, 336] width 9 height 9
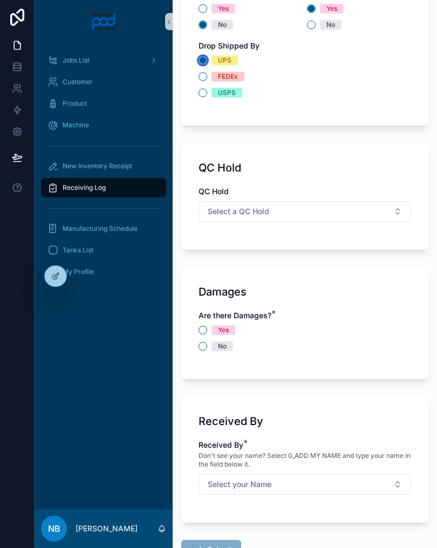
scroll to position [1153, 0]
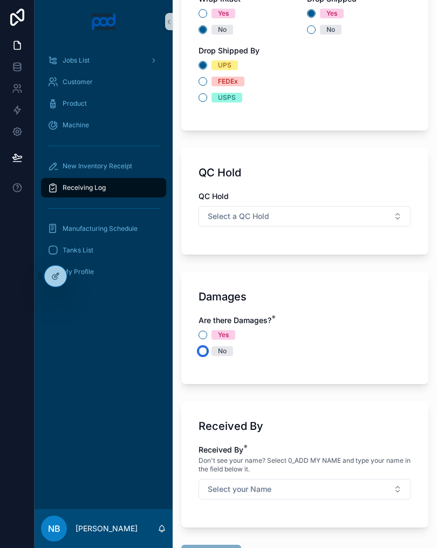
click at [200, 354] on button "No" at bounding box center [202, 351] width 9 height 9
click at [338, 483] on button "Select your Name" at bounding box center [304, 489] width 212 height 20
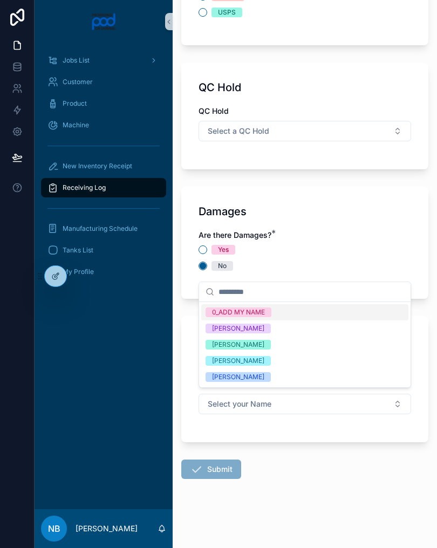
scroll to position [1238, 0]
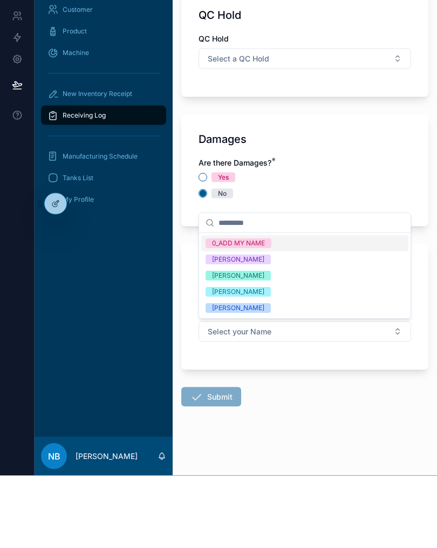
click at [212, 376] on div "Fredrick Saniford" at bounding box center [238, 381] width 52 height 10
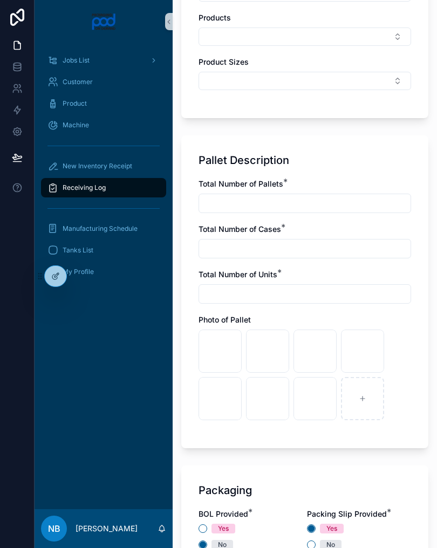
scroll to position [581, 0]
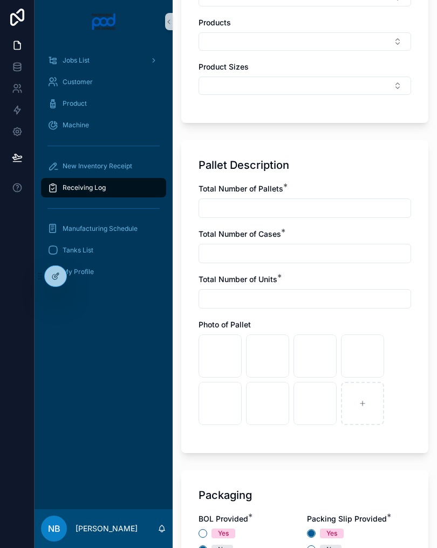
click at [343, 209] on input "scrollable content" at bounding box center [304, 208] width 211 height 15
type input "*"
click at [217, 251] on input "scrollable content" at bounding box center [304, 253] width 211 height 15
type input "*"
click at [215, 291] on input "scrollable content" at bounding box center [304, 298] width 211 height 15
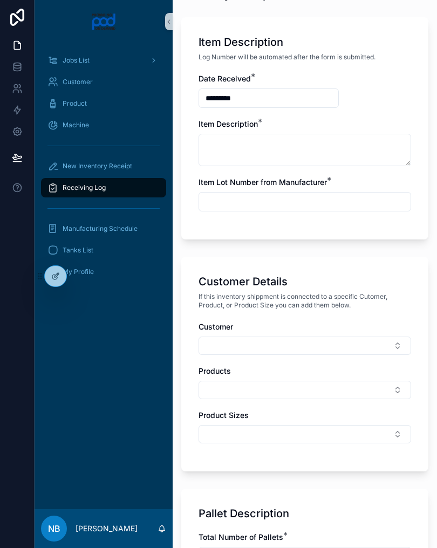
scroll to position [228, 0]
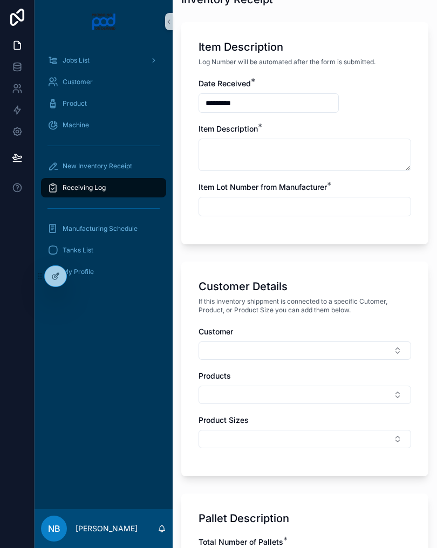
type input "*"
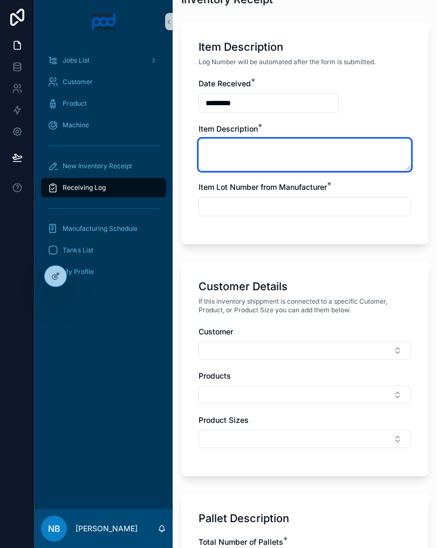
click at [344, 159] on textarea "scrollable content" at bounding box center [304, 155] width 212 height 32
type textarea "**********"
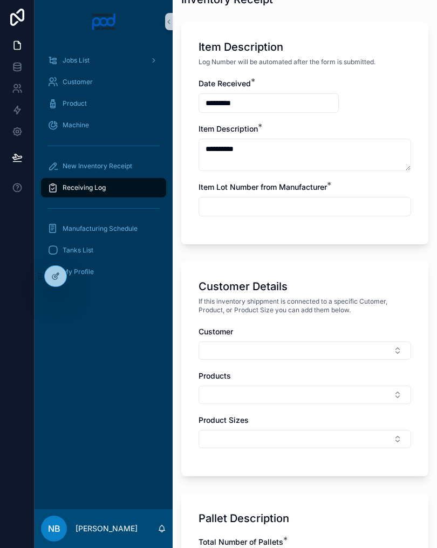
click at [342, 207] on input "scrollable content" at bounding box center [304, 206] width 211 height 15
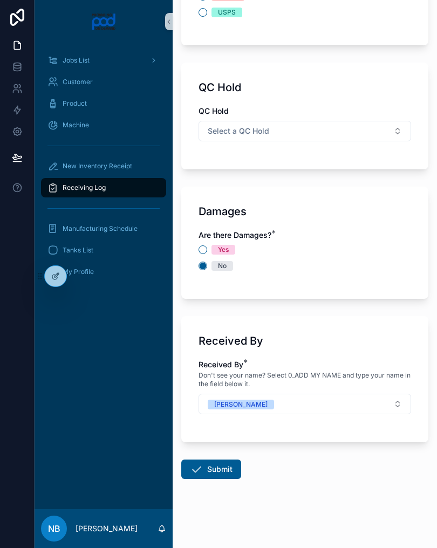
scroll to position [1238, 0]
type input "***"
click at [388, 319] on div "Received By Received By * Don't see your name? Select 0_ADD MY NAME and type yo…" at bounding box center [304, 379] width 247 height 126
click at [224, 470] on button "Submit" at bounding box center [211, 468] width 60 height 19
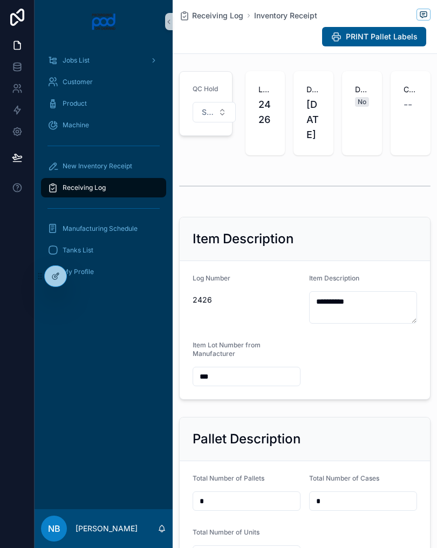
click at [75, 170] on span "New Inventory Receipt" at bounding box center [98, 166] width 70 height 9
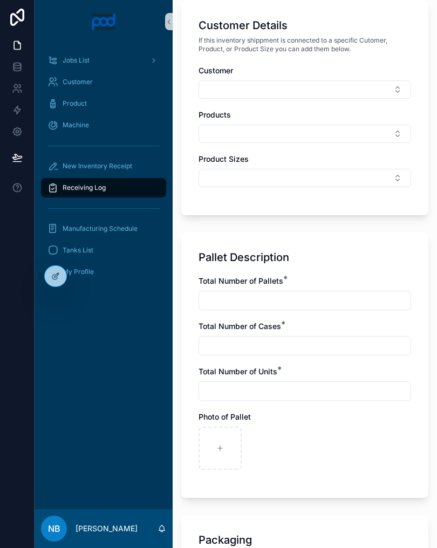
scroll to position [515, 0]
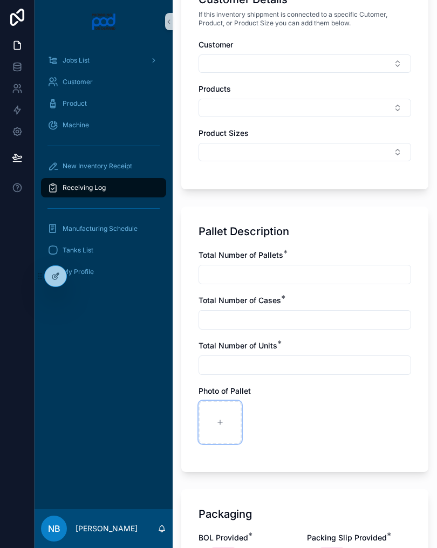
click at [217, 413] on div "scrollable content" at bounding box center [219, 422] width 43 height 43
type input "**********"
click at [259, 420] on div "scrollable content" at bounding box center [267, 422] width 43 height 43
type input "**********"
click at [308, 421] on div "scrollable content" at bounding box center [314, 422] width 43 height 43
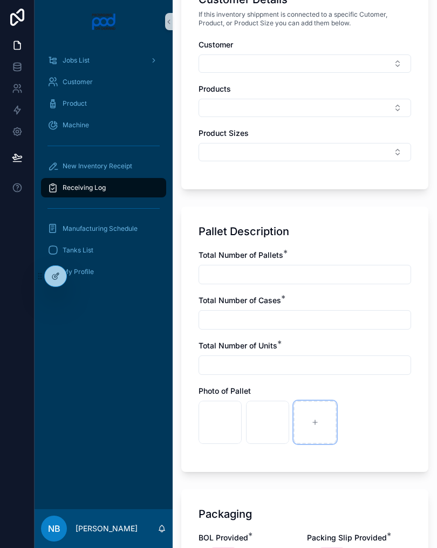
type input "**********"
click at [350, 429] on div "scrollable content" at bounding box center [362, 422] width 43 height 43
type input "**********"
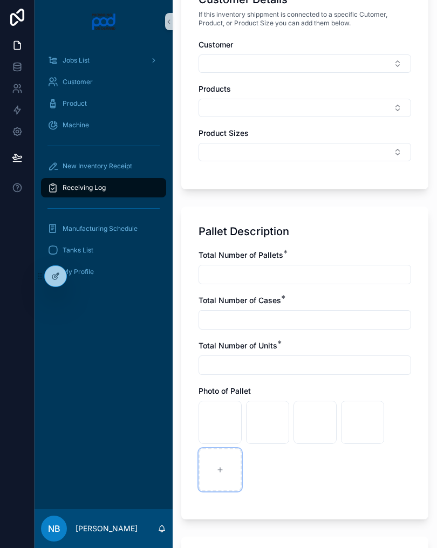
click at [228, 479] on div "scrollable content" at bounding box center [219, 469] width 43 height 43
type input "**********"
click at [347, 269] on input "scrollable content" at bounding box center [304, 274] width 211 height 15
type input "*"
click at [347, 320] on input "scrollable content" at bounding box center [304, 319] width 211 height 15
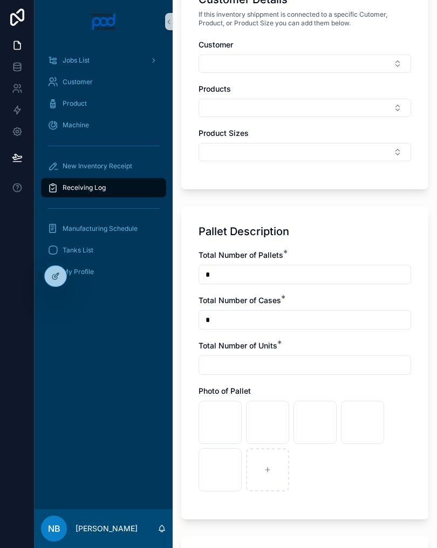
type input "*"
click at [346, 355] on div "scrollable content" at bounding box center [304, 364] width 212 height 19
click at [332, 364] on input "scrollable content" at bounding box center [304, 364] width 211 height 15
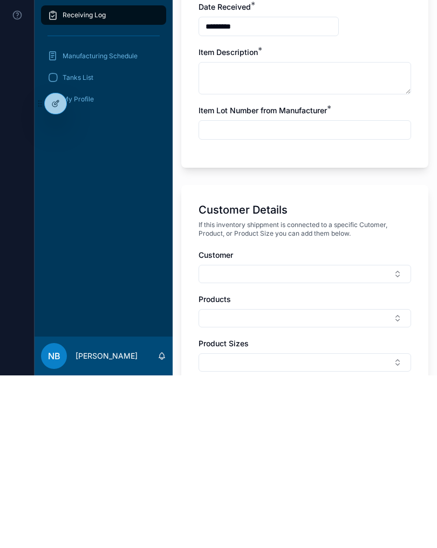
scroll to position [209, 0]
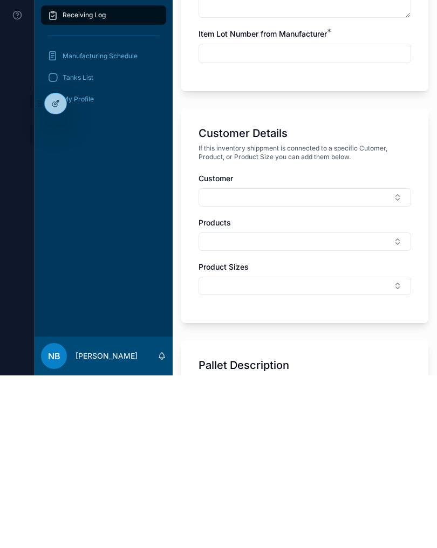
type input "***"
click at [386, 361] on button "Select Button" at bounding box center [304, 370] width 212 height 18
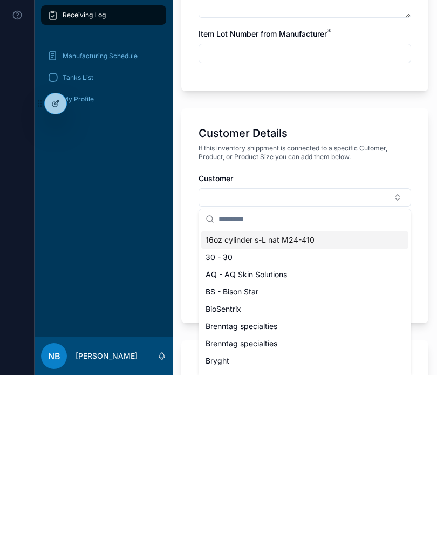
click at [334, 361] on button "Select Button" at bounding box center [304, 370] width 212 height 18
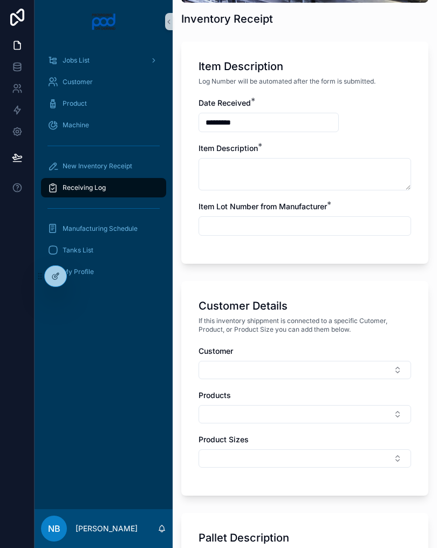
click at [291, 367] on button "Select Button" at bounding box center [304, 370] width 212 height 18
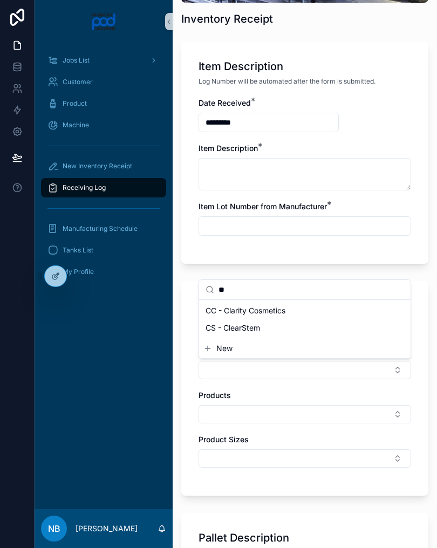
type input "**"
click at [285, 311] on span "CC - Clarity Cosmetics" at bounding box center [245, 310] width 80 height 11
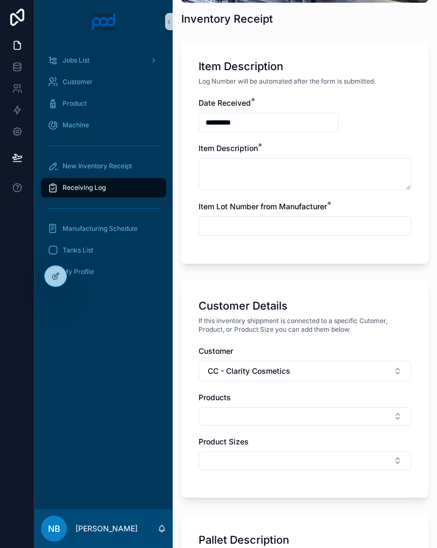
click at [311, 415] on button "Select Button" at bounding box center [304, 416] width 212 height 18
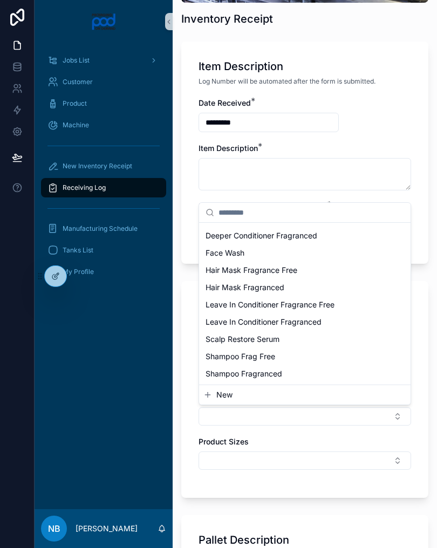
scroll to position [170, 0]
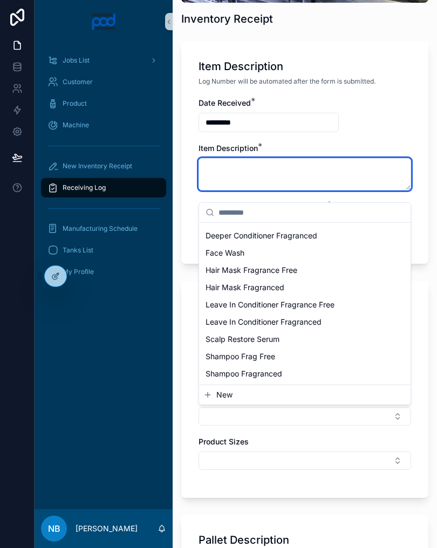
click at [370, 189] on textarea "scrollable content" at bounding box center [304, 174] width 212 height 32
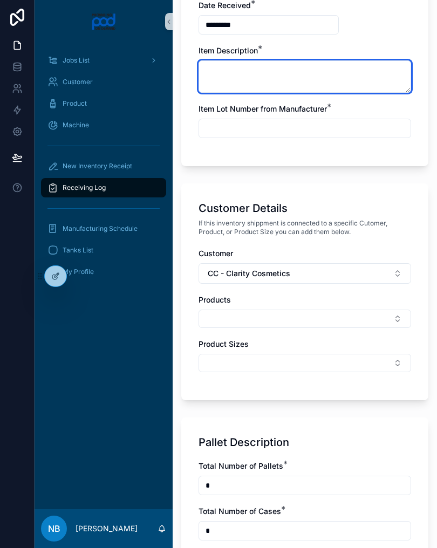
scroll to position [295, 0]
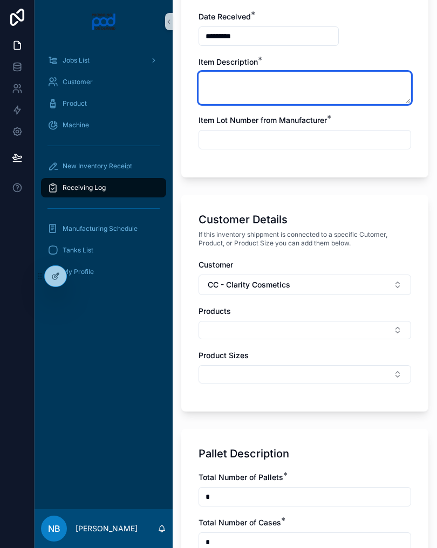
click at [309, 88] on textarea "scrollable content" at bounding box center [304, 88] width 212 height 32
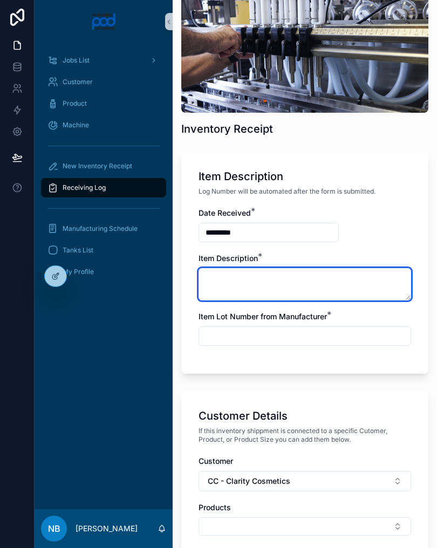
scroll to position [100, 0]
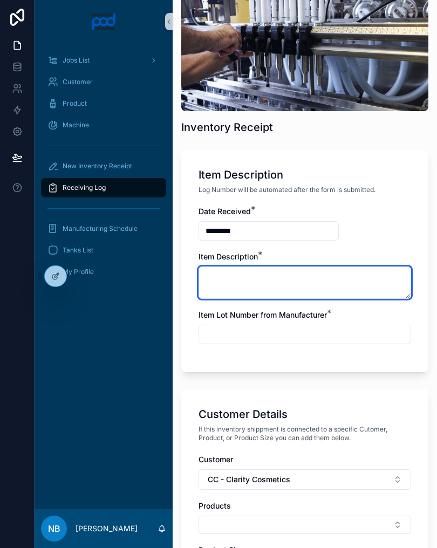
click at [327, 270] on textarea "scrollable content" at bounding box center [304, 282] width 212 height 32
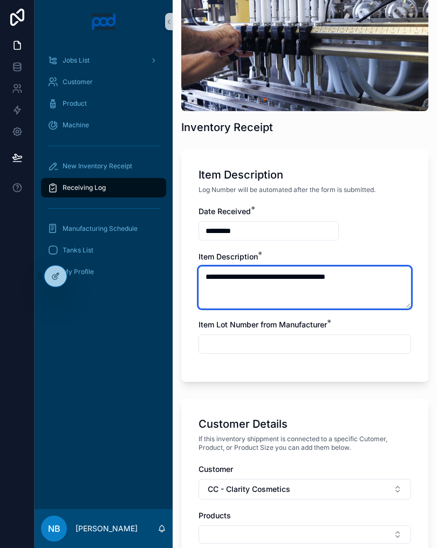
type textarea "**********"
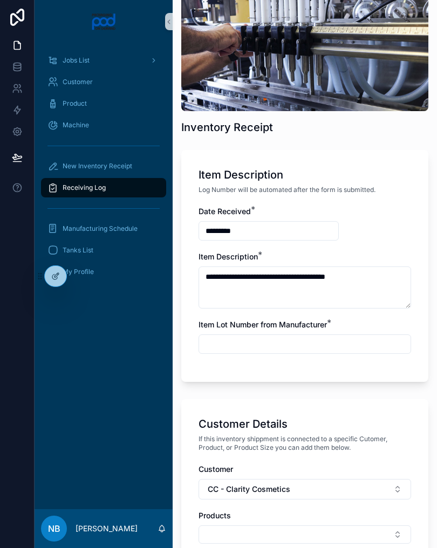
click at [340, 340] on input "scrollable content" at bounding box center [304, 343] width 211 height 15
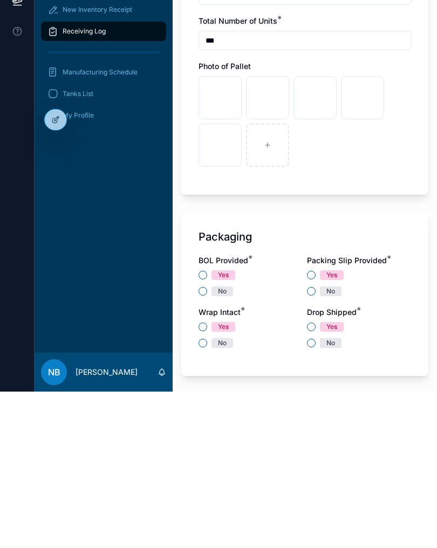
scroll to position [720, 0]
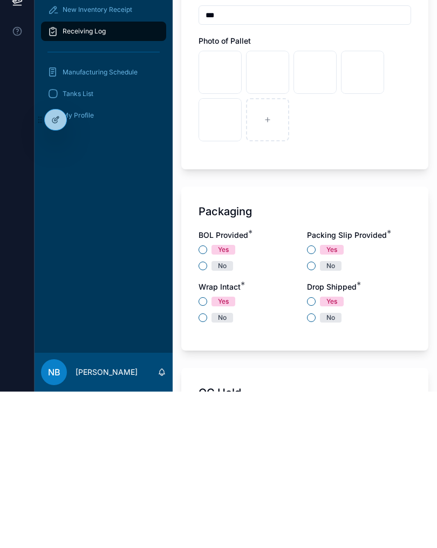
type input "***"
click at [199, 417] on div "No" at bounding box center [250, 422] width 104 height 10
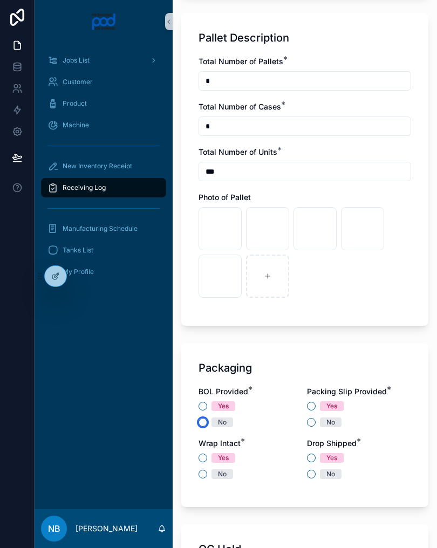
click at [203, 418] on button "No" at bounding box center [202, 422] width 9 height 9
click at [308, 405] on button "Yes" at bounding box center [311, 406] width 9 height 9
click at [312, 459] on button "Yes" at bounding box center [311, 457] width 9 height 9
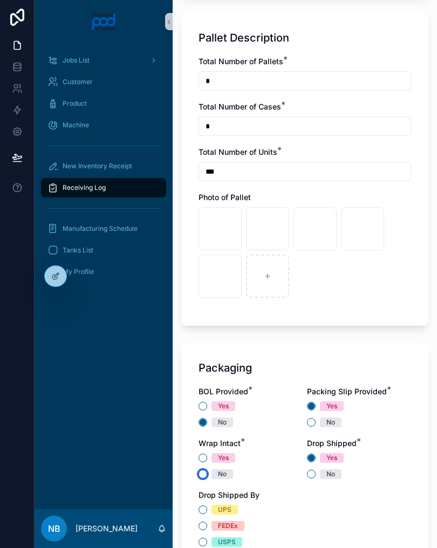
click at [204, 473] on button "No" at bounding box center [202, 474] width 9 height 9
click at [199, 508] on button "UPS" at bounding box center [202, 509] width 9 height 9
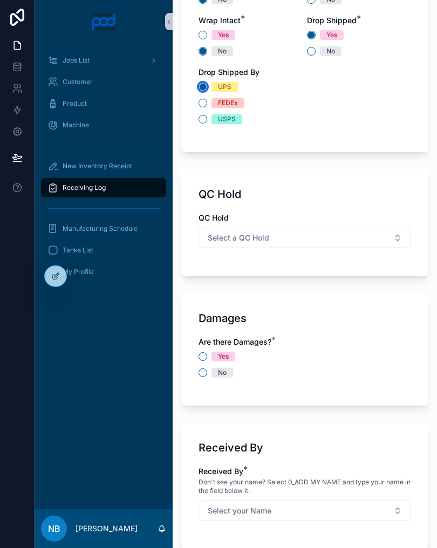
scroll to position [1143, 0]
click at [220, 374] on div "No" at bounding box center [222, 373] width 9 height 10
click at [207, 374] on button "No" at bounding box center [202, 373] width 9 height 9
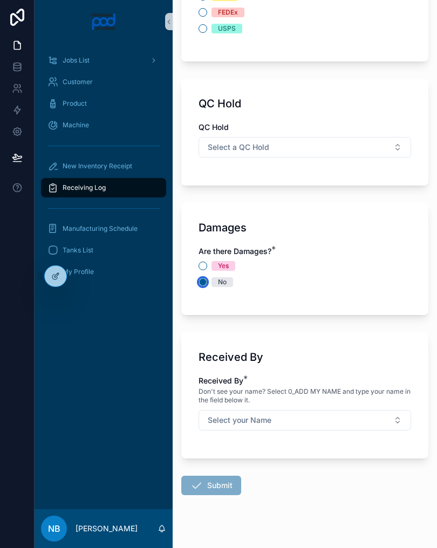
scroll to position [1230, 0]
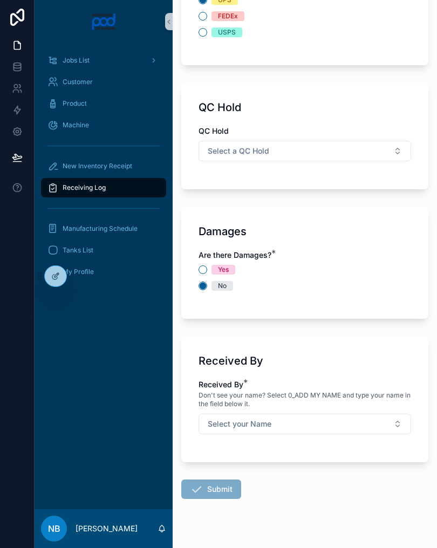
click at [312, 433] on button "Select your Name" at bounding box center [304, 424] width 212 height 20
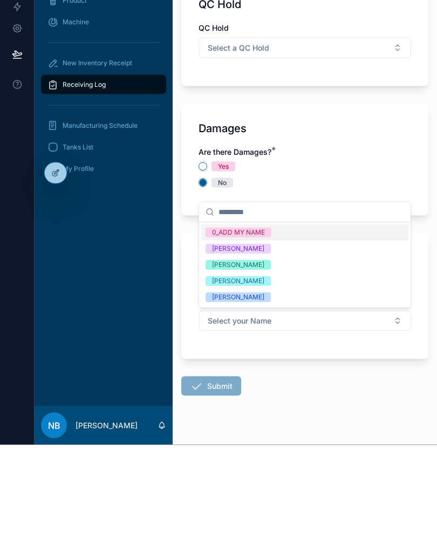
click at [274, 393] on div "Fredrick Saniford" at bounding box center [304, 401] width 207 height 16
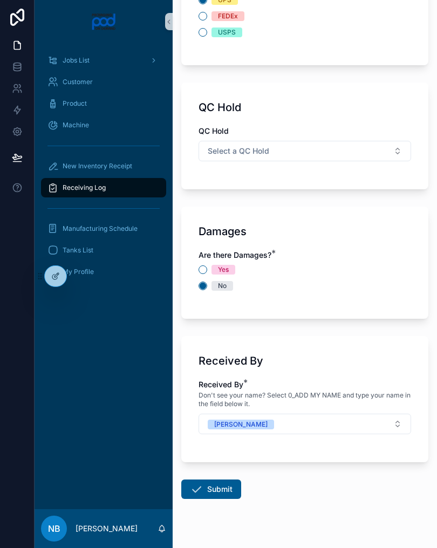
click at [228, 483] on button "Submit" at bounding box center [211, 488] width 60 height 19
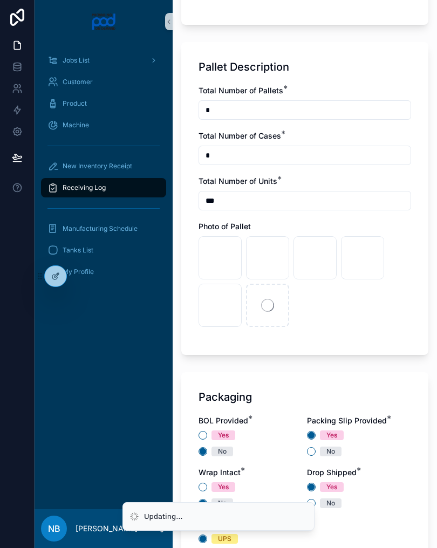
scroll to position [691, 0]
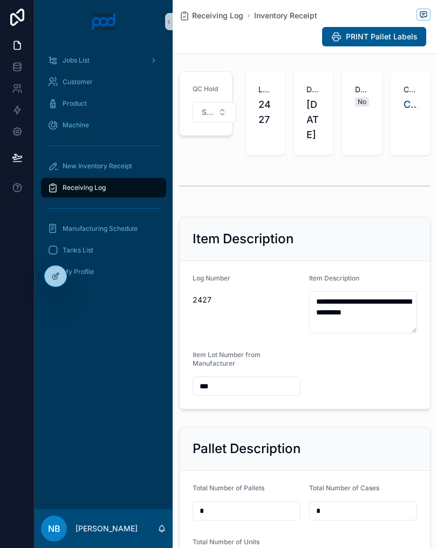
click at [84, 165] on span "New Inventory Receipt" at bounding box center [98, 166] width 70 height 9
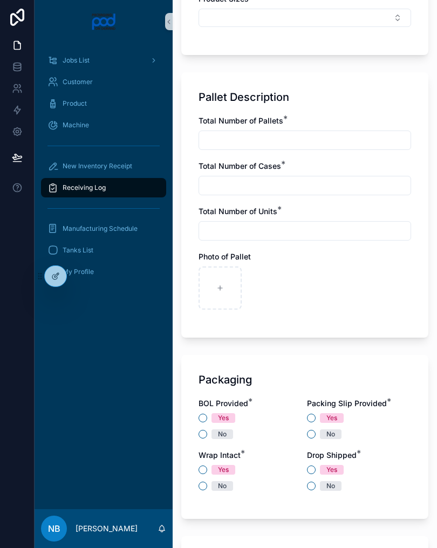
scroll to position [676, 0]
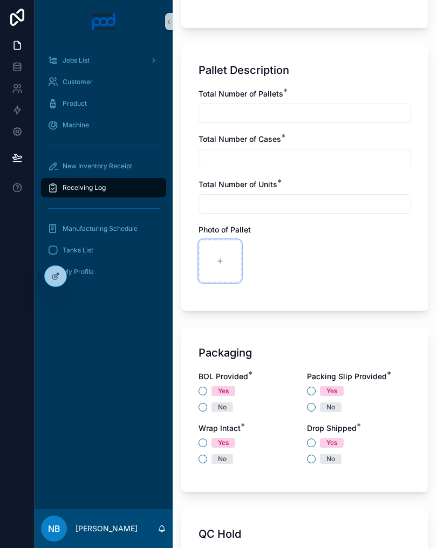
click at [215, 264] on div "scrollable content" at bounding box center [219, 260] width 43 height 43
type input "**********"
click at [275, 258] on div "scrollable content" at bounding box center [267, 260] width 43 height 43
type input "**********"
click at [311, 261] on div "scrollable content" at bounding box center [314, 260] width 43 height 43
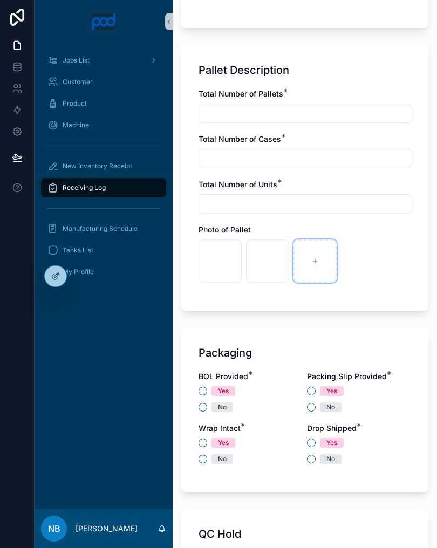
type input "**********"
click at [362, 265] on div "scrollable content" at bounding box center [362, 260] width 43 height 43
type input "**********"
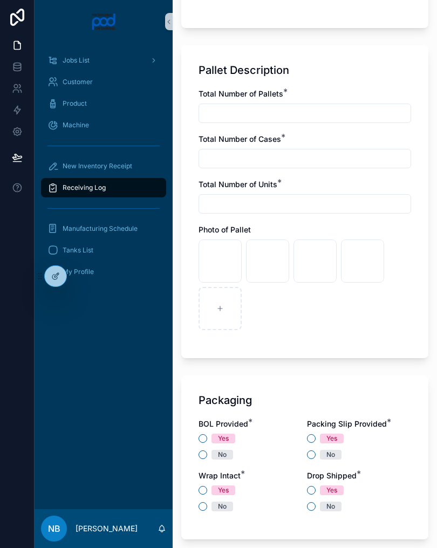
click at [331, 92] on div "Total Number of Pallets *" at bounding box center [304, 93] width 212 height 11
click at [369, 106] on input "scrollable content" at bounding box center [304, 113] width 211 height 15
type input "*"
click at [377, 151] on input "scrollable content" at bounding box center [304, 158] width 211 height 15
type input "*"
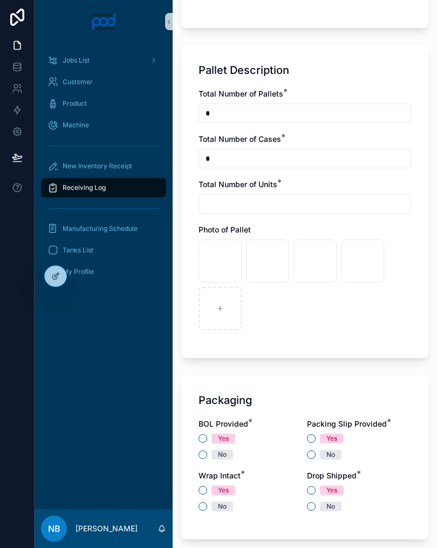
click at [266, 199] on input "scrollable content" at bounding box center [304, 203] width 211 height 15
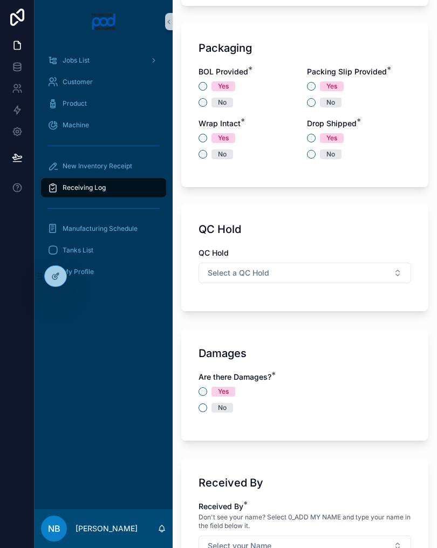
scroll to position [1023, 0]
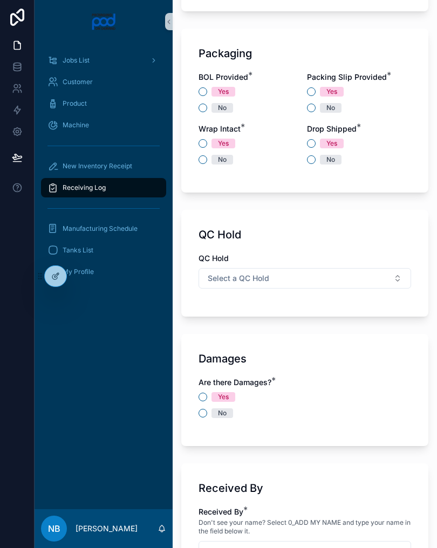
type input "*"
click at [204, 108] on button "No" at bounding box center [202, 108] width 9 height 9
click at [309, 87] on button "Yes" at bounding box center [311, 91] width 9 height 9
click at [201, 153] on div "Yes No" at bounding box center [250, 152] width 104 height 26
click at [315, 139] on div "Yes" at bounding box center [359, 144] width 104 height 10
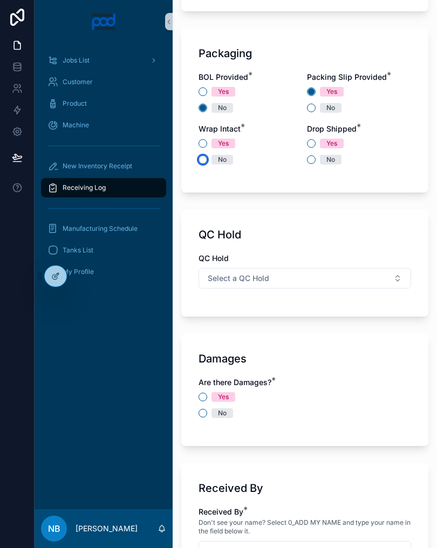
click at [203, 156] on button "No" at bounding box center [202, 159] width 9 height 9
click at [321, 142] on span "Yes" at bounding box center [332, 144] width 24 height 10
click at [315, 142] on button "Yes" at bounding box center [311, 143] width 9 height 9
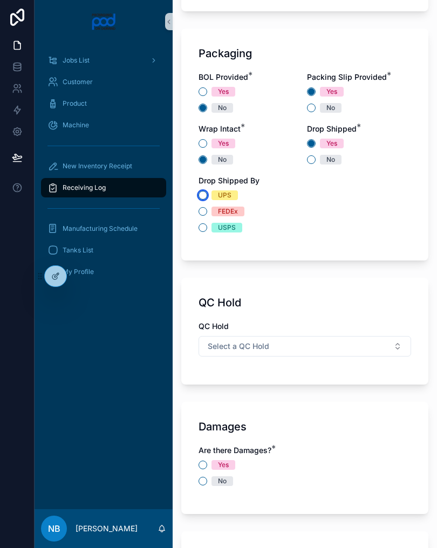
click at [205, 198] on button "UPS" at bounding box center [202, 195] width 9 height 9
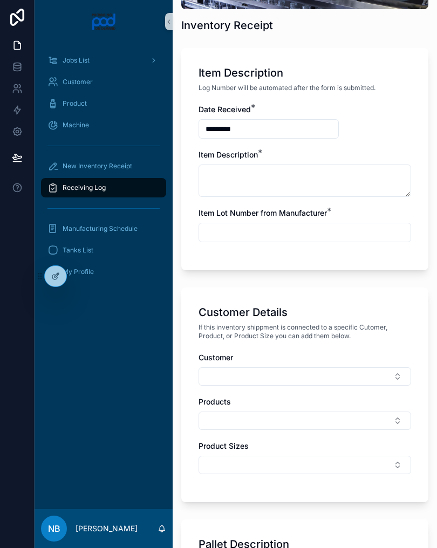
scroll to position [199, 0]
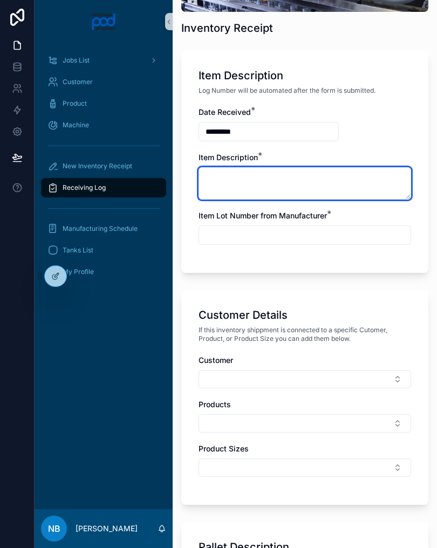
click at [323, 181] on textarea "scrollable content" at bounding box center [304, 183] width 212 height 32
type textarea "**********"
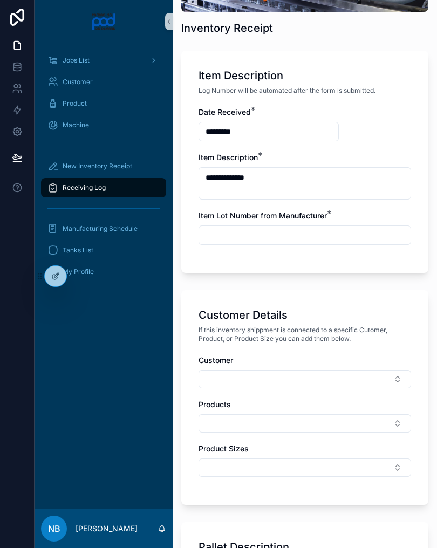
click at [363, 235] on input "scrollable content" at bounding box center [304, 235] width 211 height 15
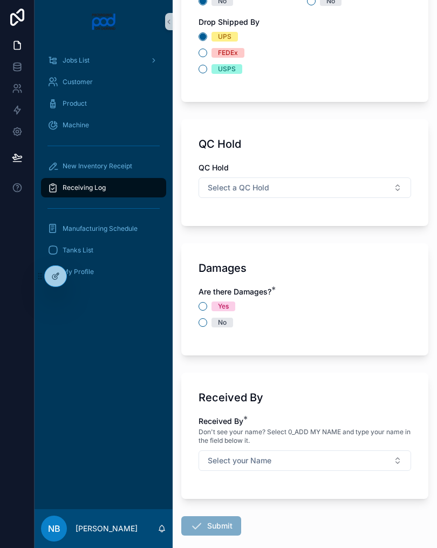
scroll to position [1188, 0]
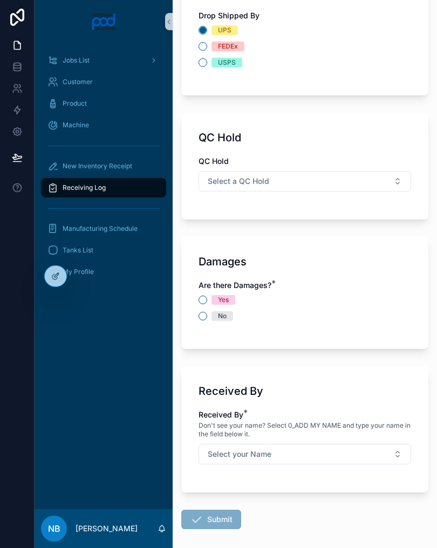
type input "***"
click at [338, 319] on div "No" at bounding box center [304, 316] width 212 height 10
click at [205, 317] on button "No" at bounding box center [202, 316] width 9 height 9
click at [350, 453] on button "Select your Name" at bounding box center [304, 454] width 212 height 20
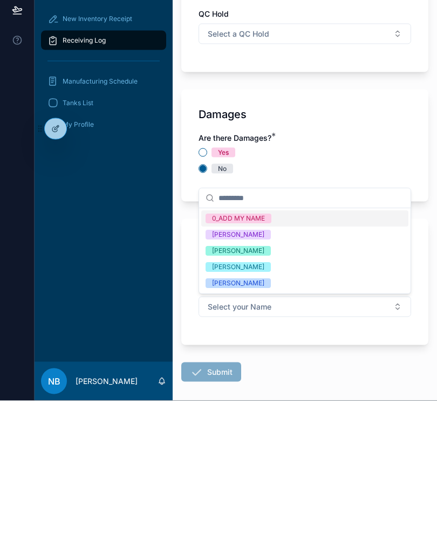
click at [218, 426] on div "Fredrick Saniford" at bounding box center [238, 431] width 52 height 10
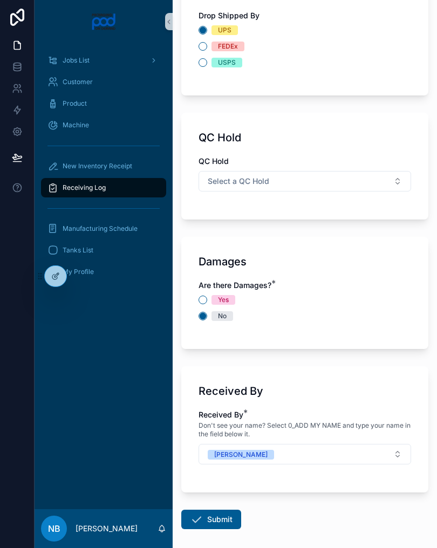
click at [204, 512] on button "Submit" at bounding box center [211, 519] width 60 height 19
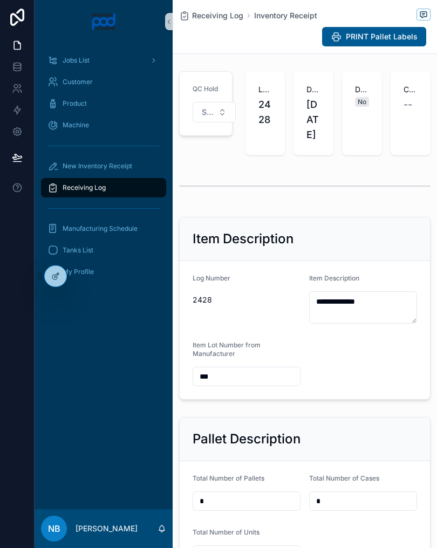
click at [77, 164] on span "New Inventory Receipt" at bounding box center [98, 166] width 70 height 9
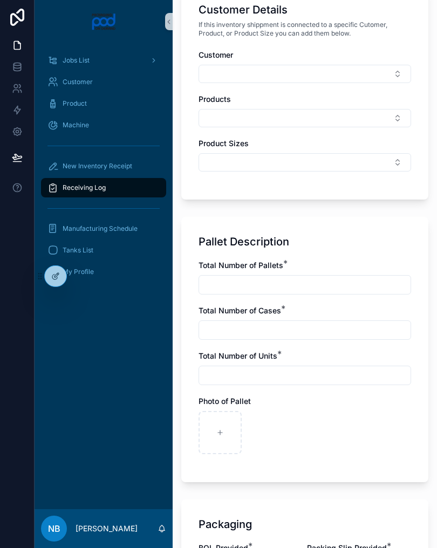
scroll to position [504, 0]
click at [214, 435] on div "scrollable content" at bounding box center [219, 432] width 43 height 43
type input "**********"
click at [265, 431] on icon "scrollable content" at bounding box center [268, 433] width 8 height 8
type input "**********"
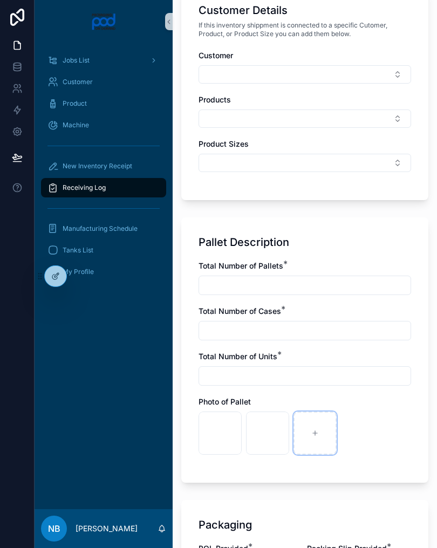
click at [309, 436] on div "scrollable content" at bounding box center [314, 432] width 43 height 43
type input "**********"
